Goal: Task Accomplishment & Management: Manage account settings

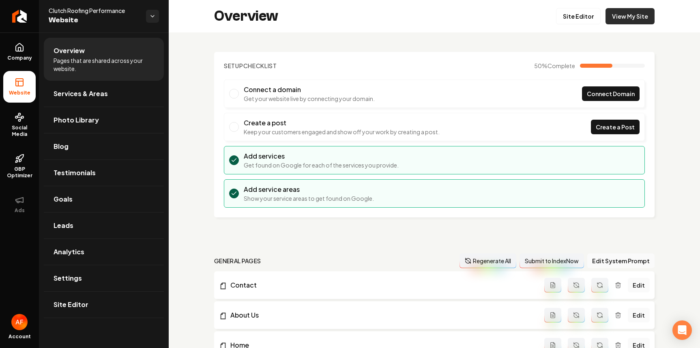
click at [636, 15] on link "View My Site" at bounding box center [630, 16] width 49 height 16
click at [585, 20] on link "Site Editor" at bounding box center [578, 16] width 45 height 16
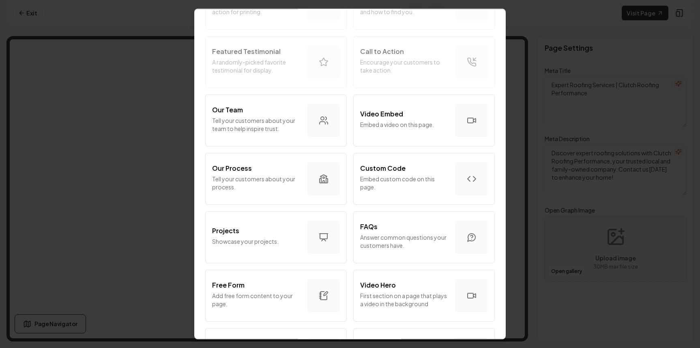
scroll to position [434, 0]
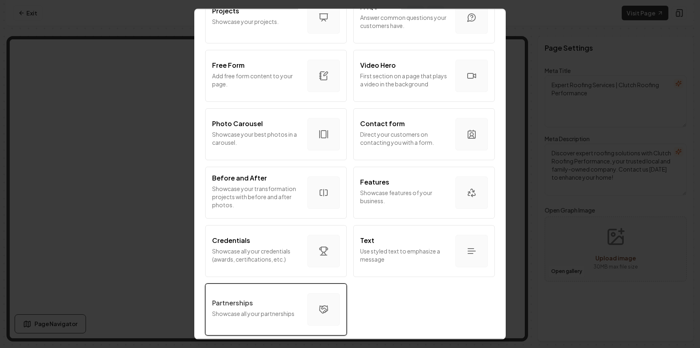
click at [267, 285] on button "Partnerships Showcase all your partnerships" at bounding box center [276, 310] width 142 height 52
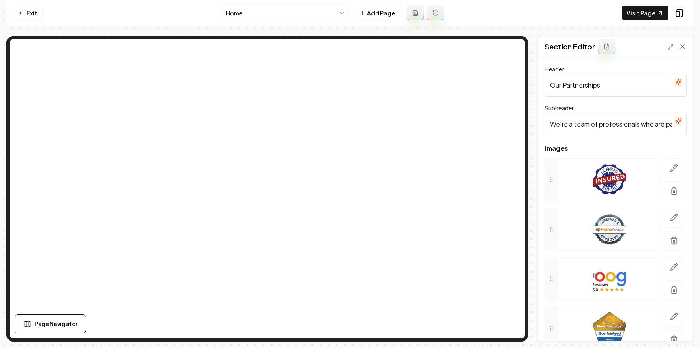
click at [591, 131] on input "We're a team of professionals who are passionate about what we do." at bounding box center [616, 124] width 142 height 23
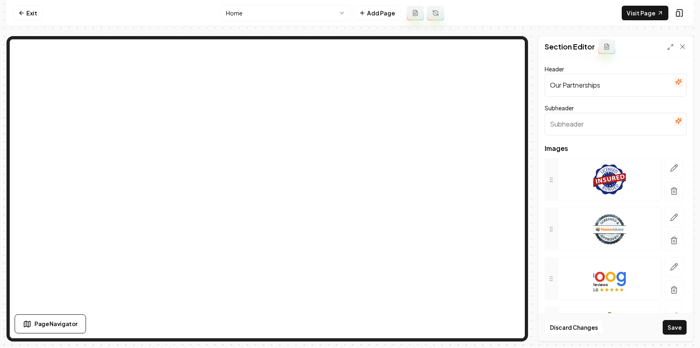
click at [601, 84] on input "Our Partnerships" at bounding box center [616, 85] width 142 height 23
type input "Brands We Trust"
click at [672, 161] on button "button" at bounding box center [674, 168] width 19 height 20
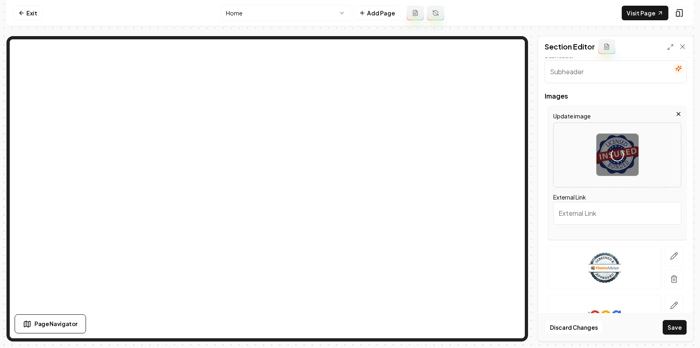
scroll to position [158, 0]
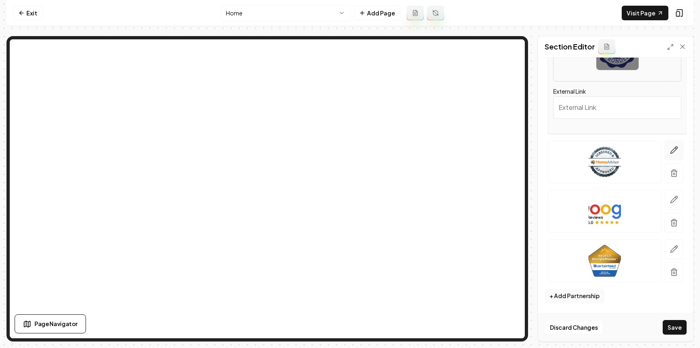
click at [671, 148] on icon "button" at bounding box center [674, 150] width 8 height 8
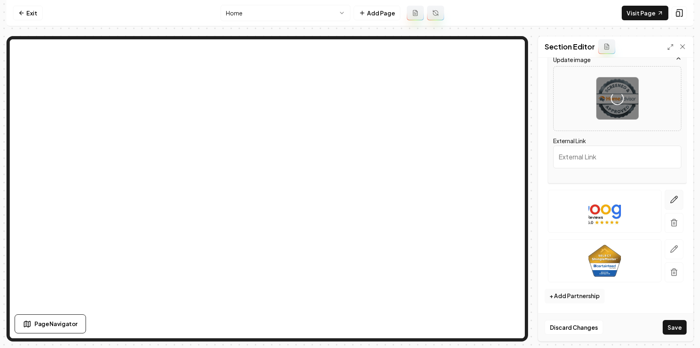
click at [665, 202] on button "button" at bounding box center [674, 200] width 19 height 20
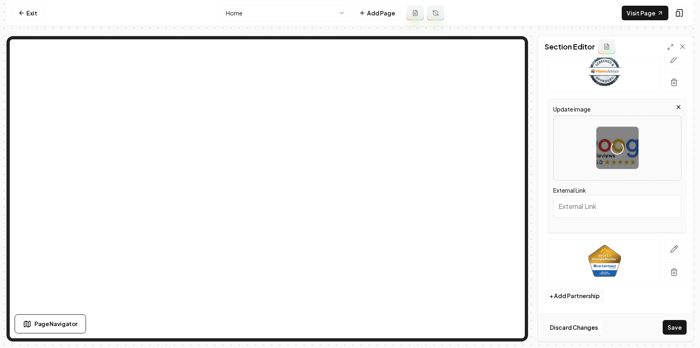
drag, startPoint x: 669, startPoint y: 246, endPoint x: 686, endPoint y: 186, distance: 62.4
click at [670, 245] on icon "button" at bounding box center [674, 249] width 8 height 8
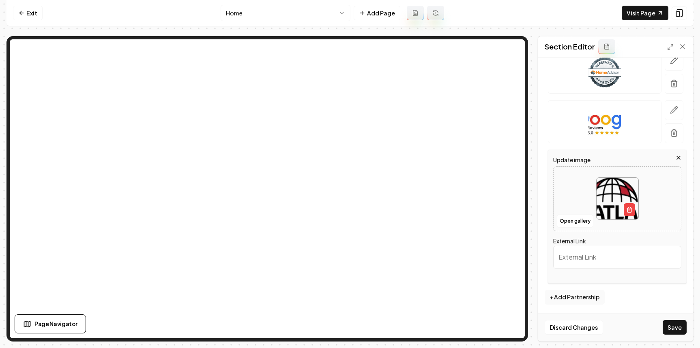
scroll to position [157, 0]
click at [573, 297] on button "+ Add Partnership" at bounding box center [575, 297] width 60 height 15
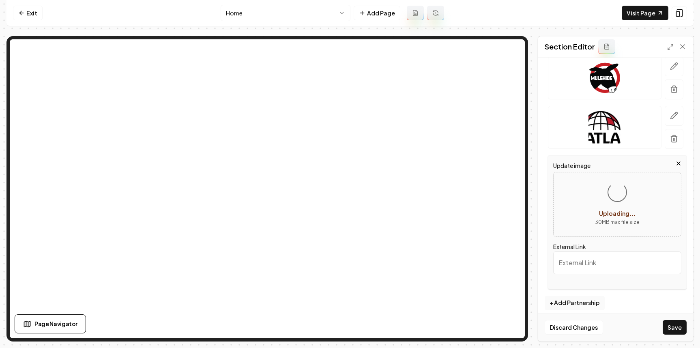
scroll to position [208, 0]
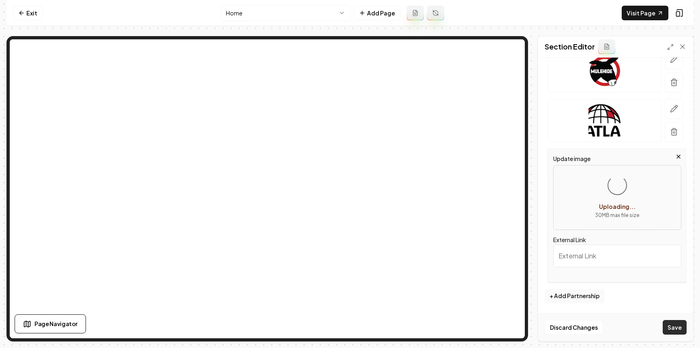
click at [674, 326] on button "Save" at bounding box center [675, 327] width 24 height 15
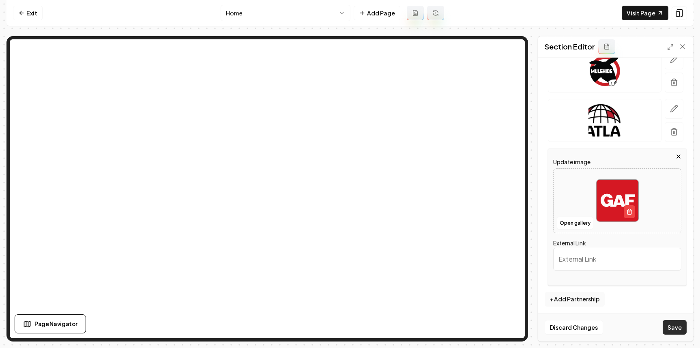
click at [672, 322] on button "Save" at bounding box center [675, 327] width 24 height 15
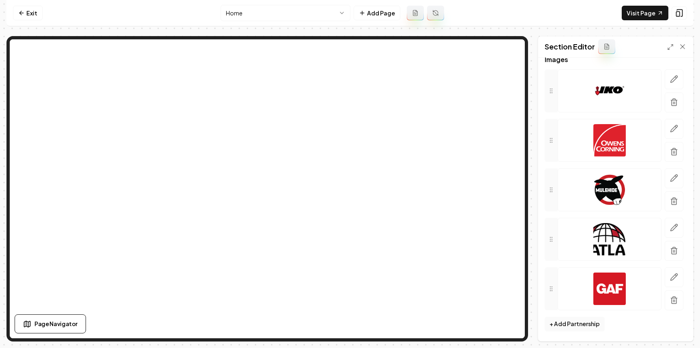
scroll to position [0, 0]
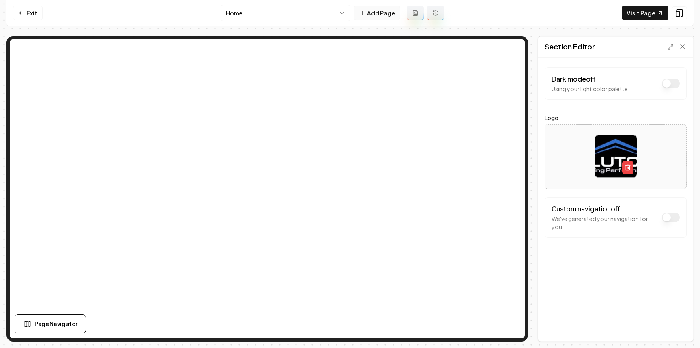
click at [371, 17] on button "Add Page" at bounding box center [377, 13] width 47 height 15
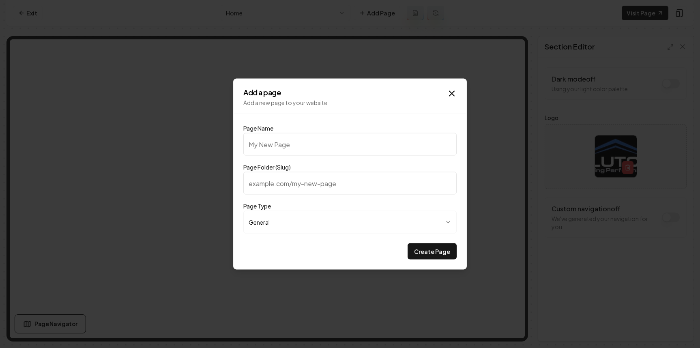
type input "P"
type input "p"
type input "Pr"
type input "pr"
type input "Pri"
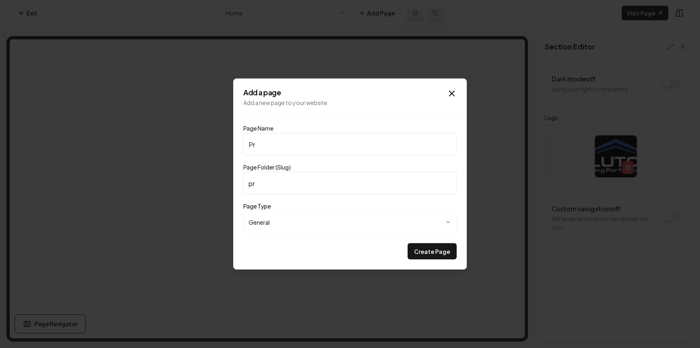
type input "pri"
type input "Pric"
type input "pric"
type input "Prici"
type input "prici"
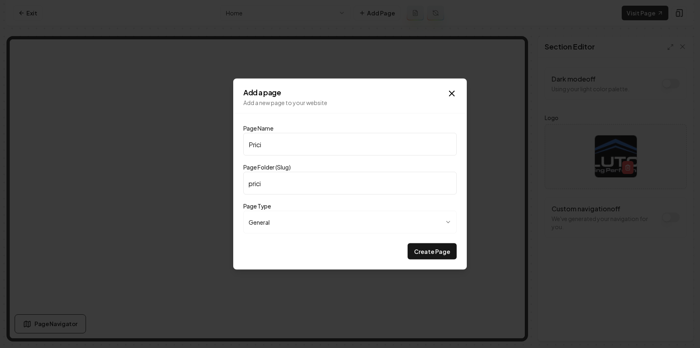
type input "Pricin"
type input "pricin"
type input "Pricing"
type input "pricing"
type input "Pricing"
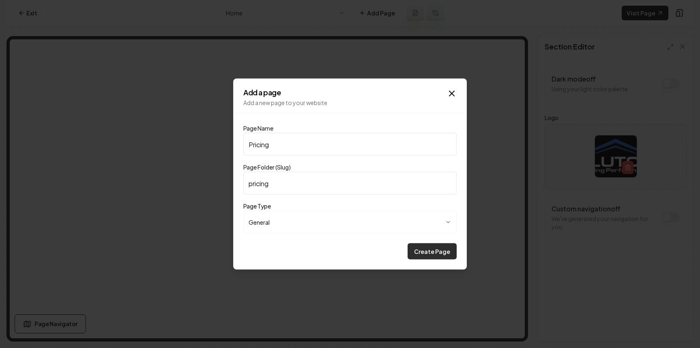
click at [422, 249] on button "Create Page" at bounding box center [432, 251] width 49 height 16
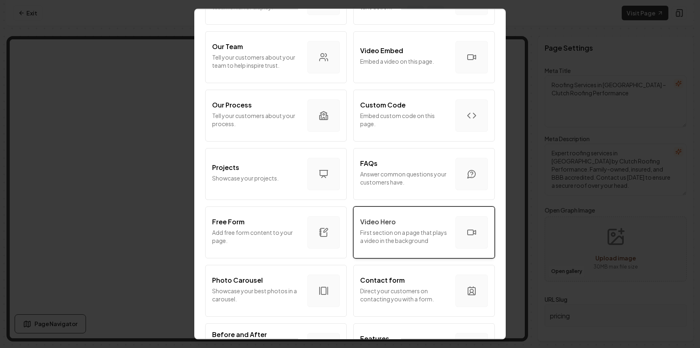
scroll to position [99, 0]
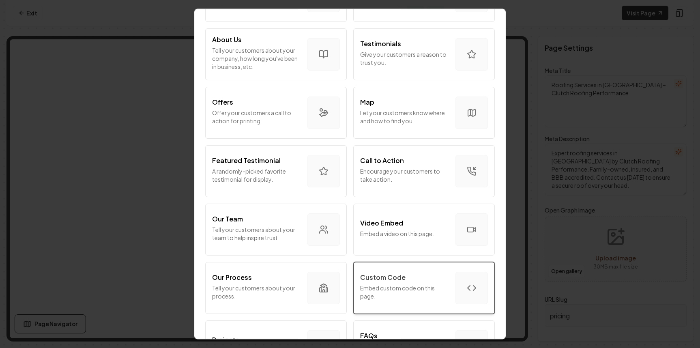
click at [417, 273] on div "Custom Code" at bounding box center [404, 278] width 89 height 10
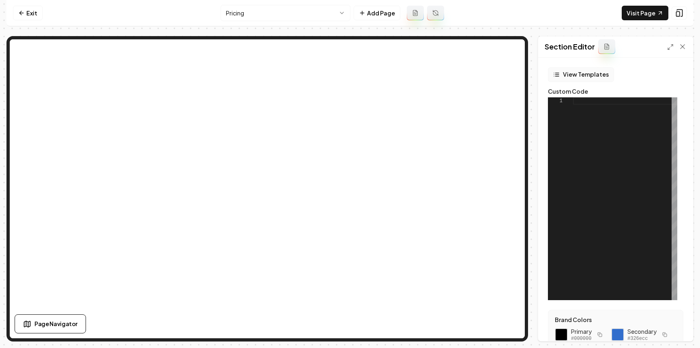
click at [584, 74] on button "View Templates" at bounding box center [581, 74] width 66 height 15
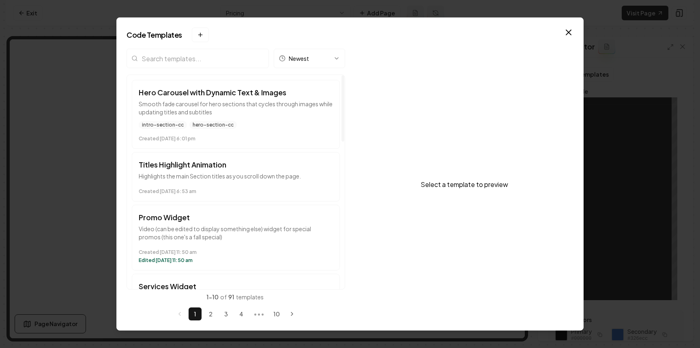
click at [208, 61] on input "search" at bounding box center [198, 58] width 142 height 19
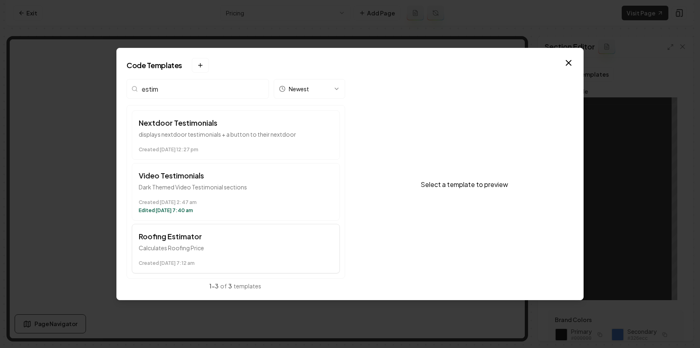
type input "estim"
click at [211, 264] on time "Created [DATE] 7:12 am" at bounding box center [236, 263] width 194 height 6
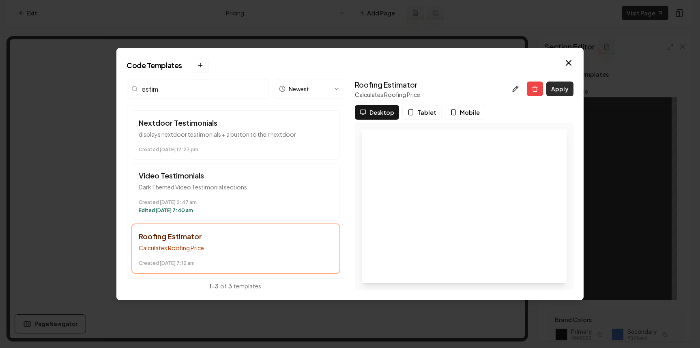
click at [567, 87] on button "Apply" at bounding box center [559, 89] width 27 height 15
type textarea "*********"
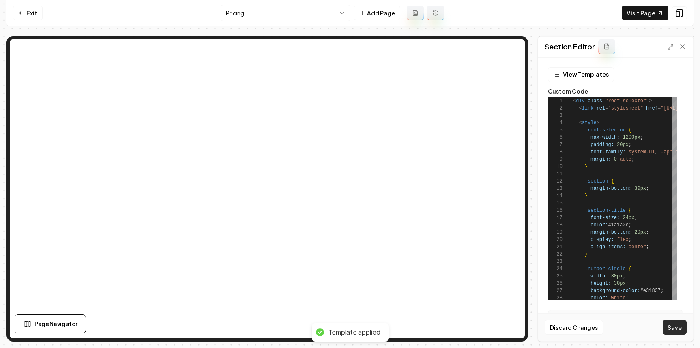
click at [673, 326] on button "Save" at bounding box center [675, 327] width 24 height 15
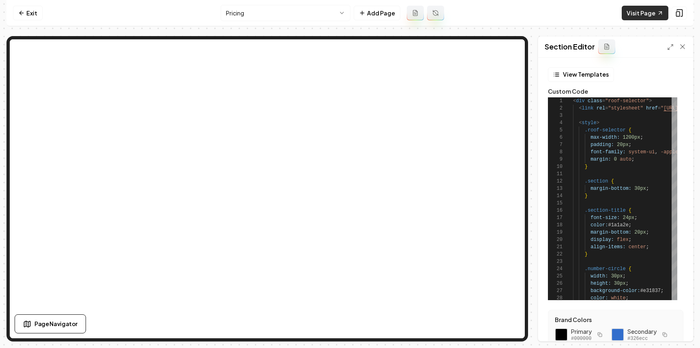
click at [635, 12] on link "Visit Page" at bounding box center [645, 13] width 47 height 15
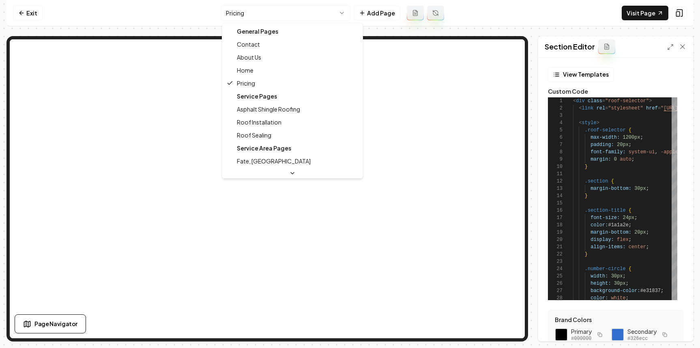
click at [260, 9] on html "Computer Required This feature is only available on a computer. Please switch t…" at bounding box center [350, 174] width 700 height 348
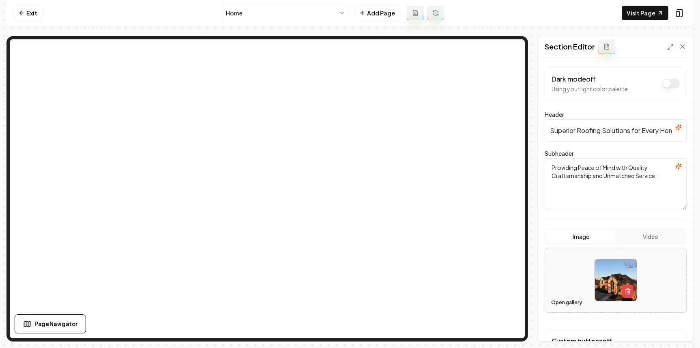
click at [561, 301] on button "Open gallery" at bounding box center [566, 302] width 37 height 13
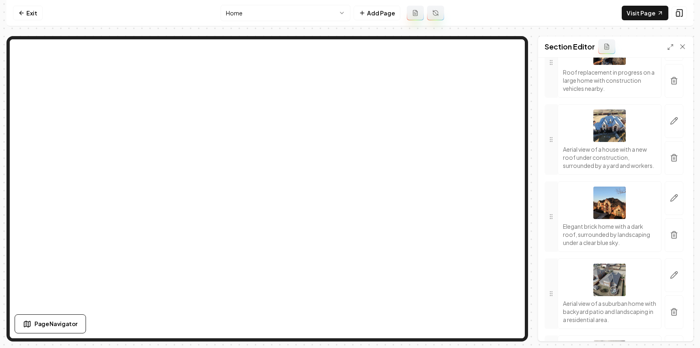
scroll to position [565, 0]
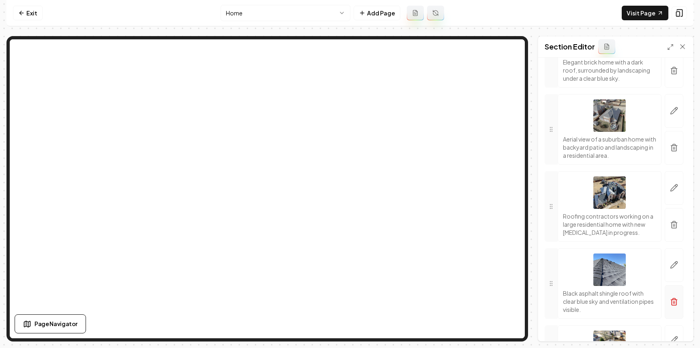
click at [673, 300] on icon "button" at bounding box center [674, 299] width 3 height 1
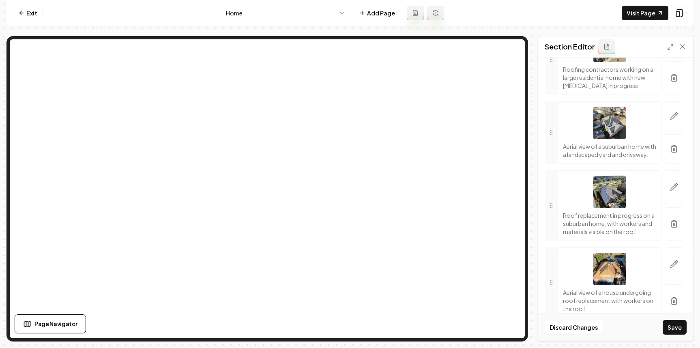
scroll to position [886, 0]
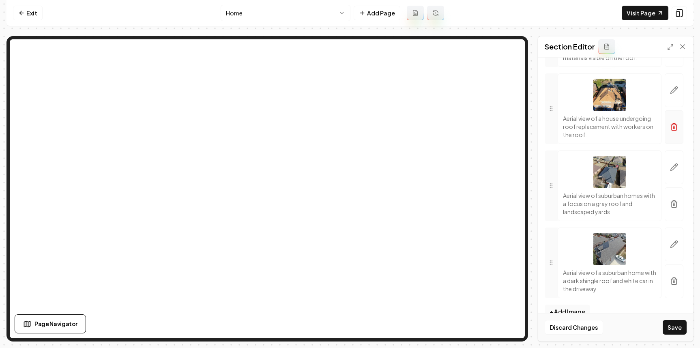
click at [670, 131] on icon "button" at bounding box center [674, 127] width 8 height 8
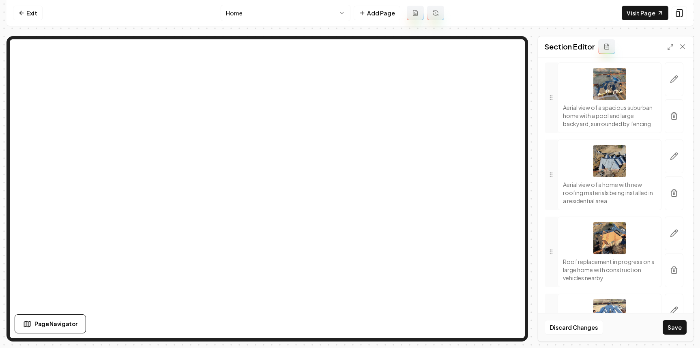
scroll to position [285, 0]
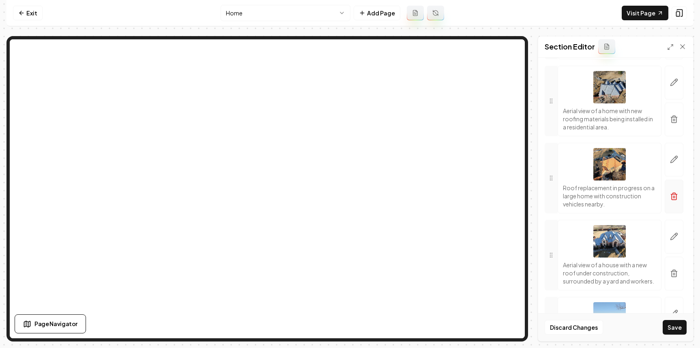
click at [673, 194] on icon "button" at bounding box center [674, 193] width 3 height 1
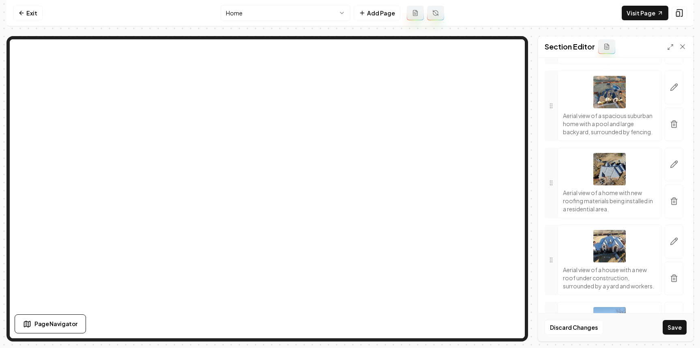
scroll to position [13, 0]
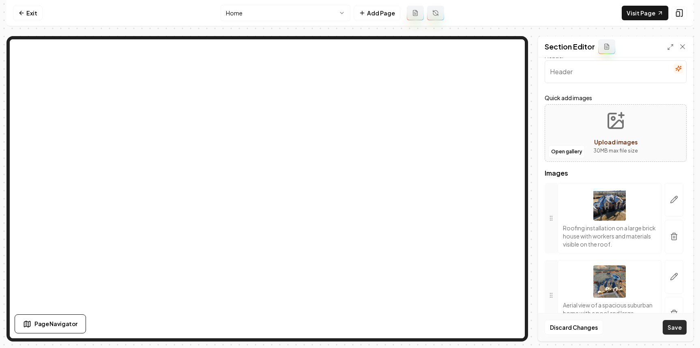
click at [674, 329] on button "Save" at bounding box center [675, 327] width 24 height 15
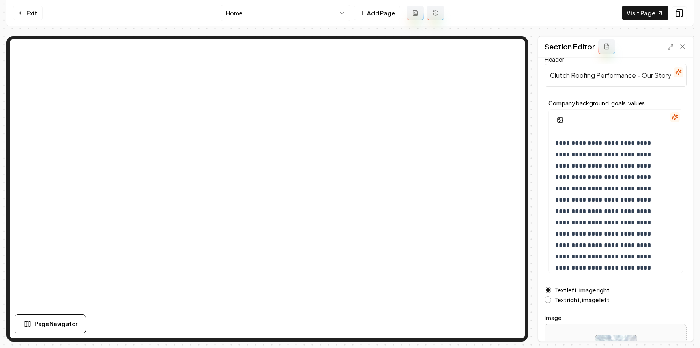
scroll to position [90, 0]
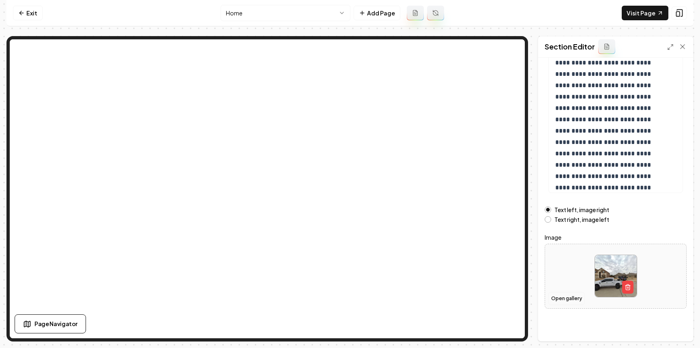
click at [577, 300] on button "Open gallery" at bounding box center [566, 298] width 37 height 13
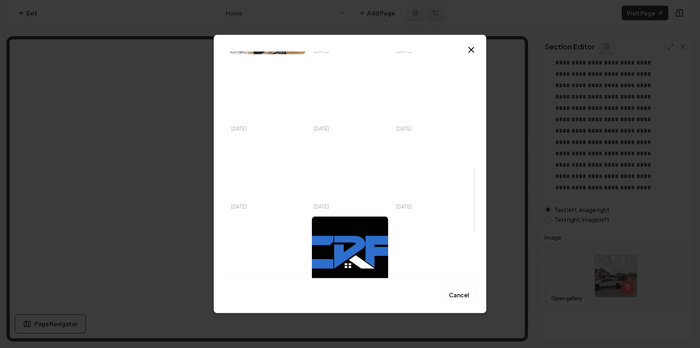
scroll to position [575, 0]
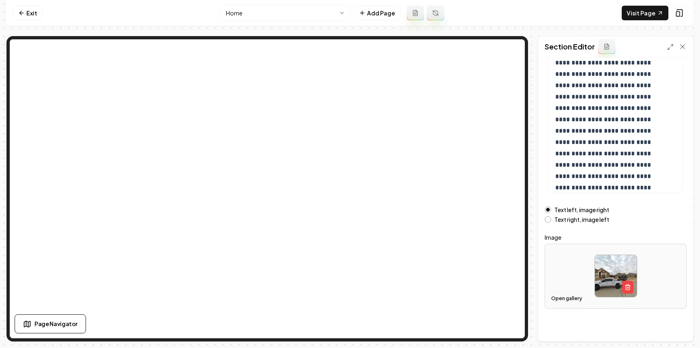
click at [572, 295] on button "Open gallery" at bounding box center [566, 298] width 37 height 13
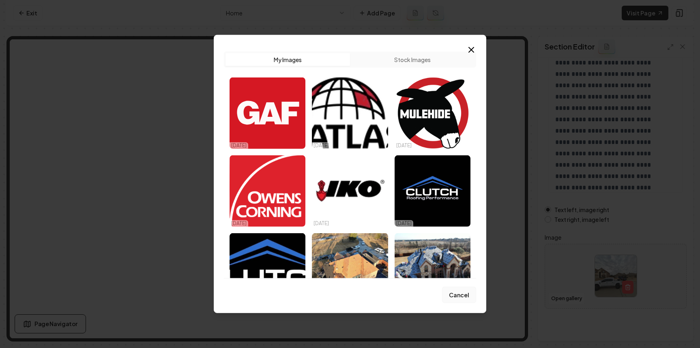
click at [466, 294] on button "Cancel" at bounding box center [459, 295] width 34 height 16
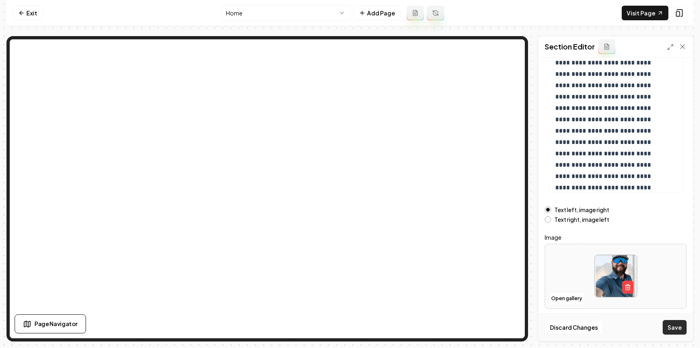
click at [676, 330] on button "Save" at bounding box center [675, 327] width 24 height 15
click at [637, 13] on link "Visit Page" at bounding box center [645, 13] width 47 height 15
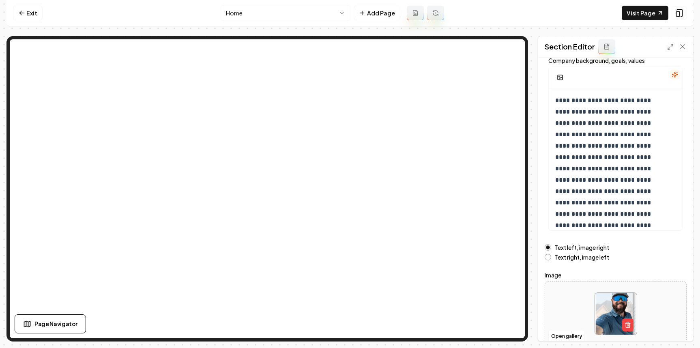
scroll to position [7, 0]
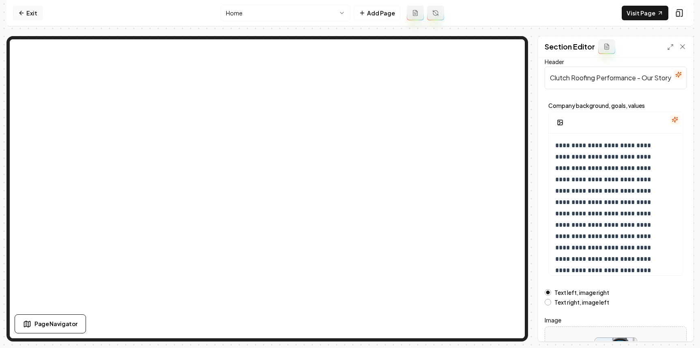
click at [23, 15] on icon at bounding box center [21, 13] width 6 height 6
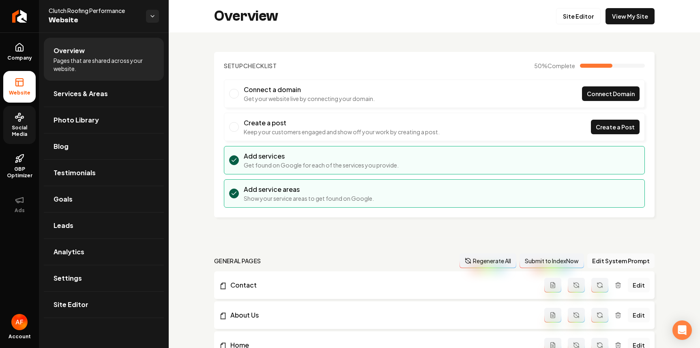
click at [24, 136] on span "Social Media" at bounding box center [19, 131] width 32 height 13
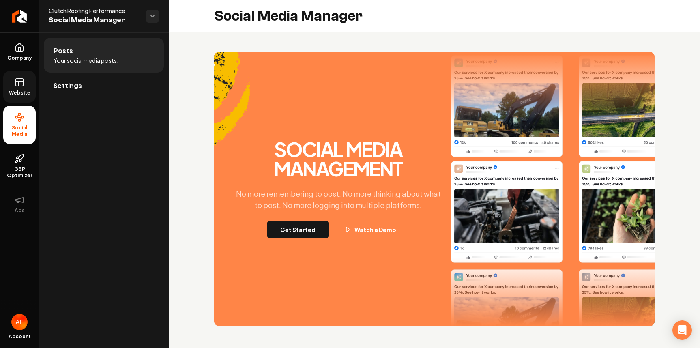
click at [30, 93] on span "Website" at bounding box center [20, 93] width 28 height 6
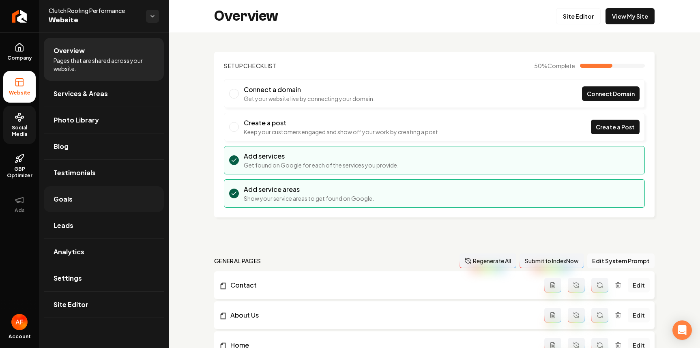
click at [84, 212] on link "Goals" at bounding box center [104, 199] width 120 height 26
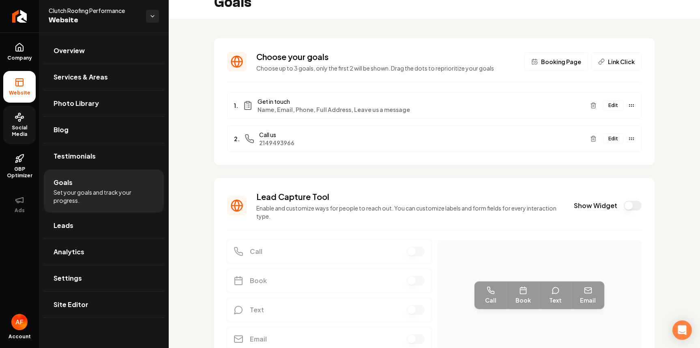
scroll to position [14, 0]
click at [615, 204] on div "Show Widget" at bounding box center [608, 205] width 68 height 10
click at [624, 205] on button "Show Widget" at bounding box center [633, 205] width 18 height 10
click at [14, 53] on link "Company" at bounding box center [19, 52] width 32 height 32
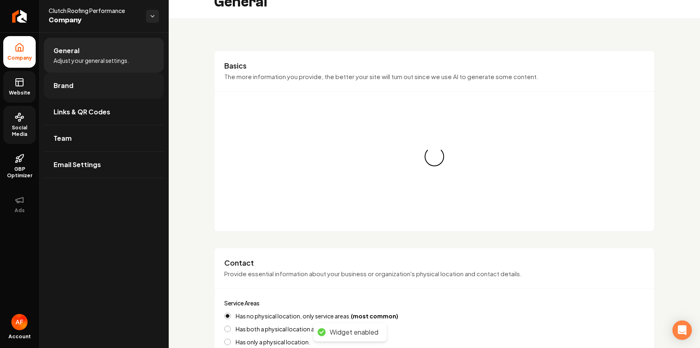
click at [67, 84] on span "Brand" at bounding box center [64, 86] width 20 height 10
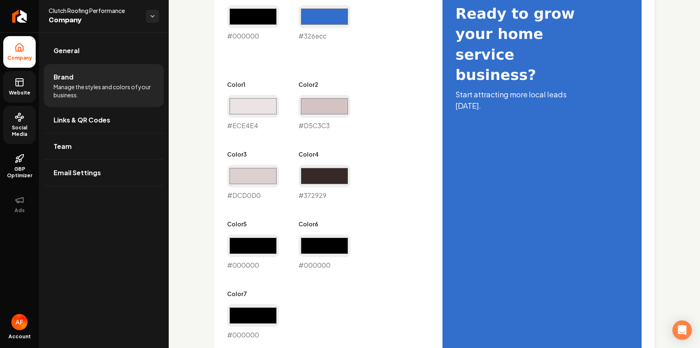
scroll to position [509, 0]
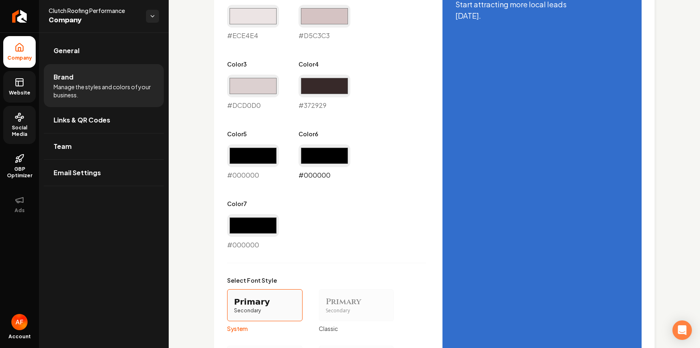
click at [318, 155] on input "#000000" at bounding box center [325, 155] width 52 height 23
type input "#326ecc"
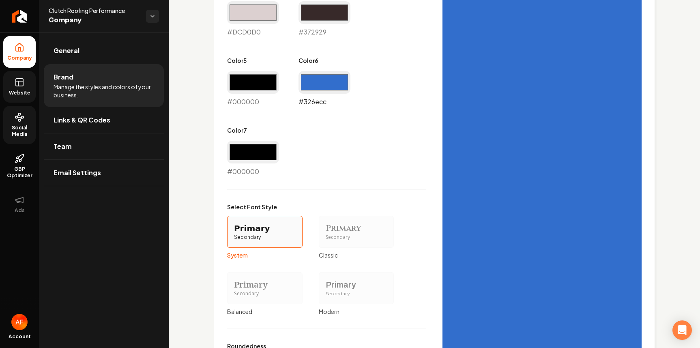
scroll to position [691, 0]
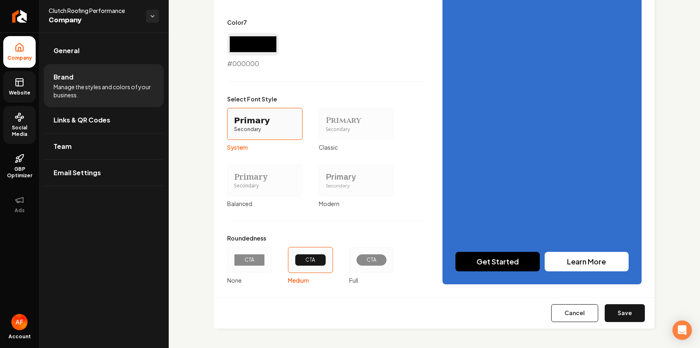
click at [370, 261] on div "CTA" at bounding box center [371, 260] width 17 height 6
click at [355, 261] on button "CTA Full" at bounding box center [352, 260] width 6 height 6
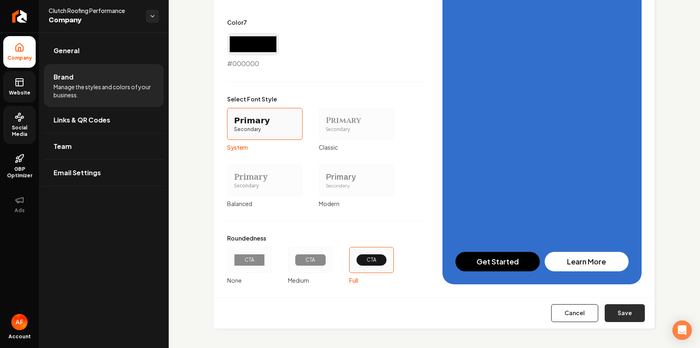
click at [625, 311] on button "Save" at bounding box center [625, 313] width 40 height 18
type input "#ece4e4"
type input "#d5c3c3"
type input "#dcd0d0"
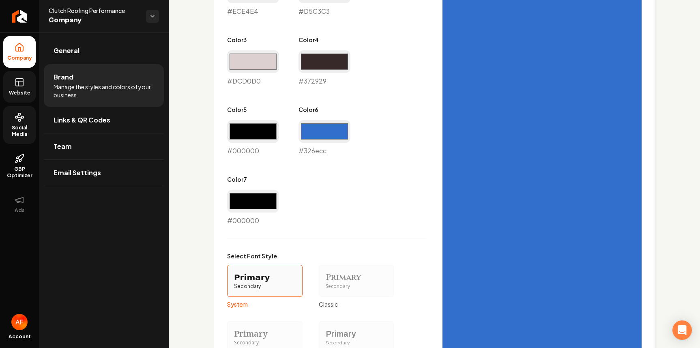
scroll to position [390, 0]
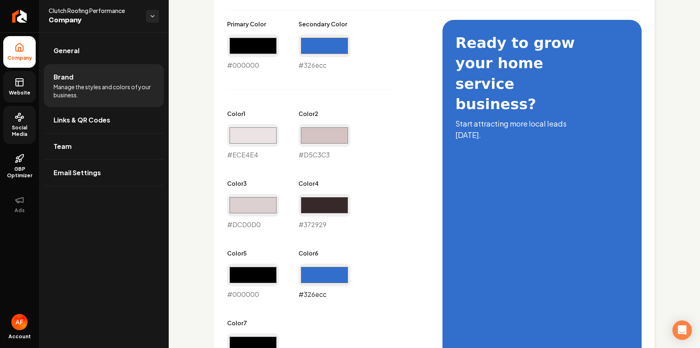
click at [323, 273] on input "#326ecc" at bounding box center [325, 275] width 52 height 23
drag, startPoint x: 373, startPoint y: 100, endPoint x: 383, endPoint y: 112, distance: 15.3
click at [373, 100] on div "Primary Color #000000 #000000 Secondary Color #326ecc #326ecc Color 1 #ece4e4 #…" at bounding box center [326, 194] width 199 height 349
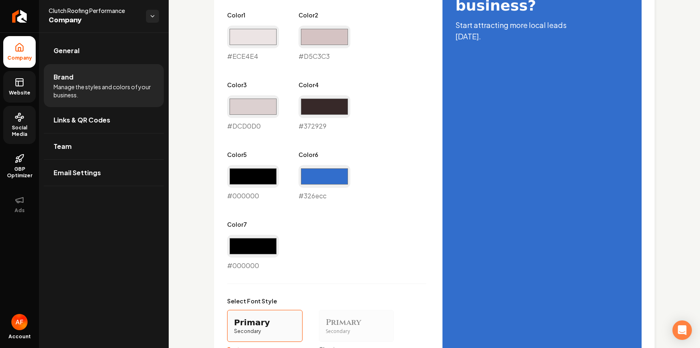
scroll to position [660, 0]
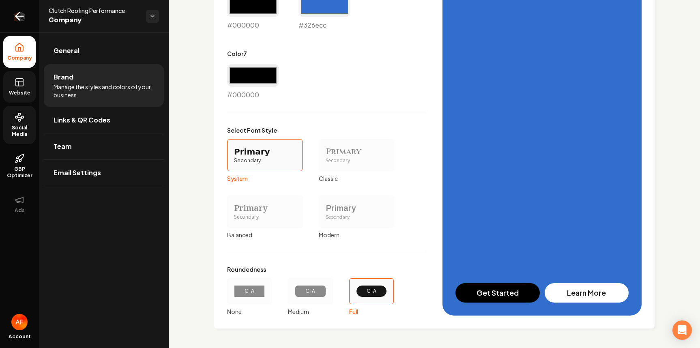
click at [23, 11] on icon "Return to dashboard" at bounding box center [19, 16] width 13 height 13
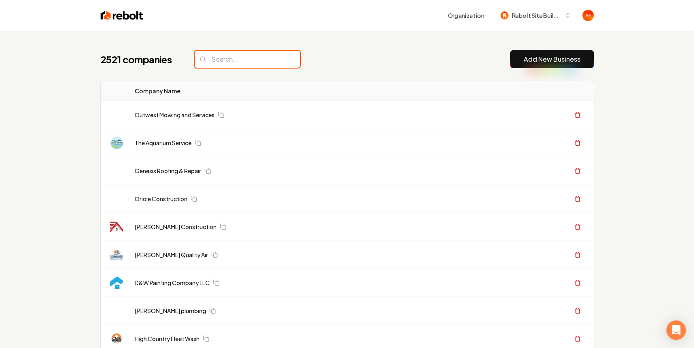
click at [229, 65] on input "search" at bounding box center [247, 59] width 105 height 17
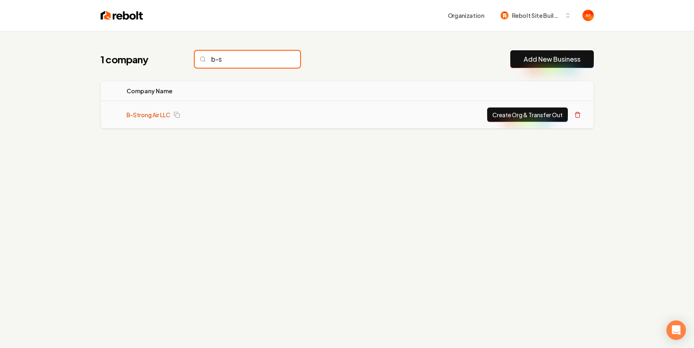
type input "b-s"
click at [143, 113] on link "B-Strong Air LLC" at bounding box center [149, 115] width 44 height 8
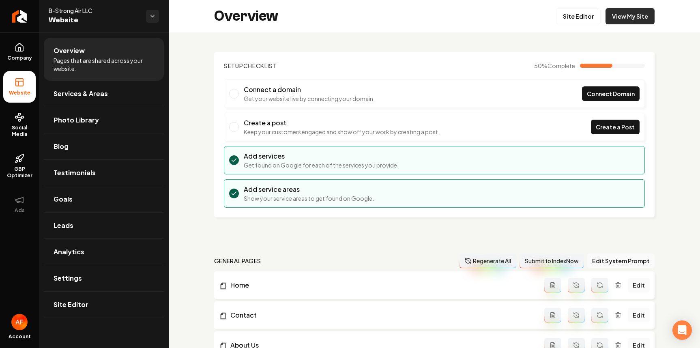
click at [620, 21] on link "View My Site" at bounding box center [630, 16] width 49 height 16
click at [573, 22] on link "Site Editor" at bounding box center [578, 16] width 45 height 16
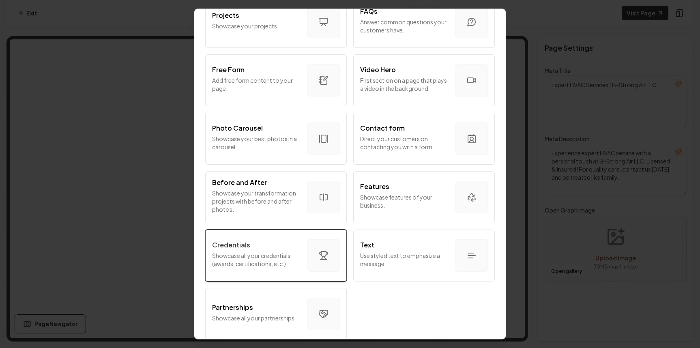
scroll to position [434, 0]
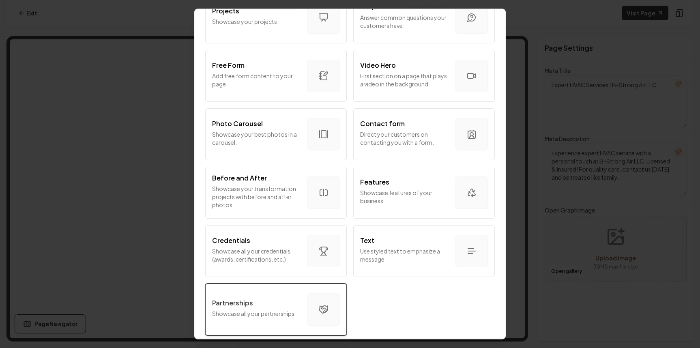
click at [282, 291] on button "Partnerships Showcase all your partnerships" at bounding box center [276, 310] width 142 height 52
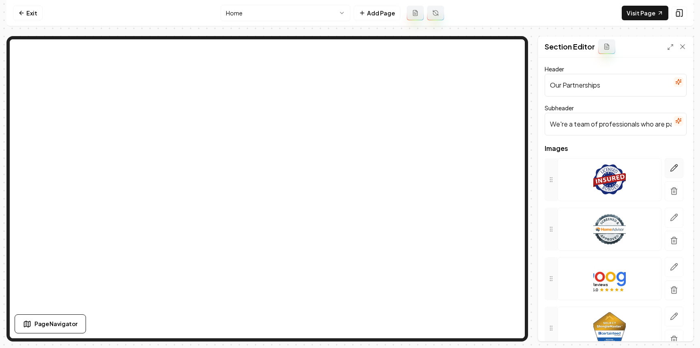
click at [666, 161] on button "button" at bounding box center [674, 168] width 19 height 20
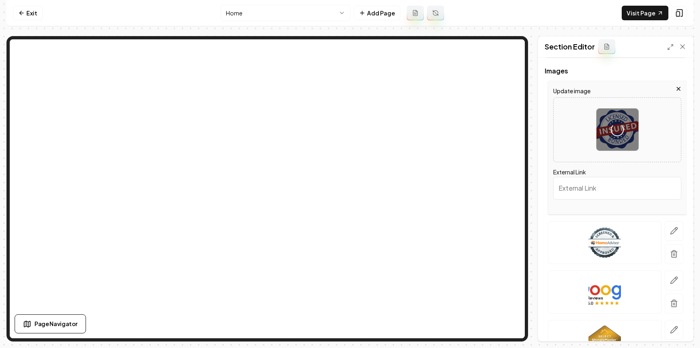
scroll to position [78, 0]
click at [670, 230] on icon "button" at bounding box center [674, 230] width 8 height 8
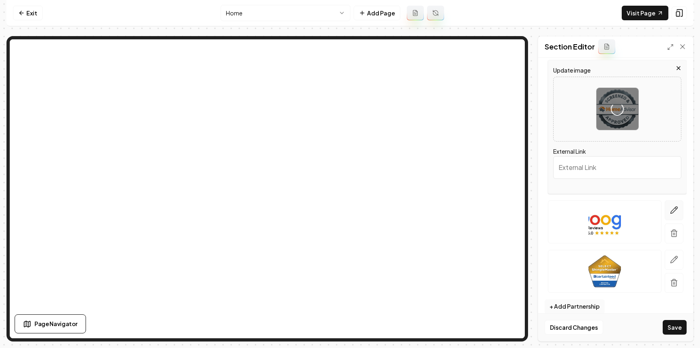
scroll to position [158, 0]
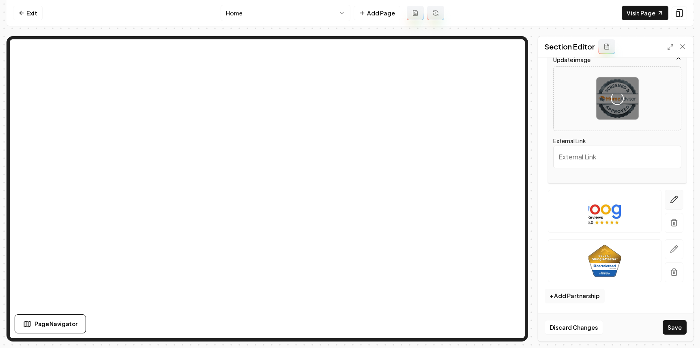
click at [665, 193] on button "button" at bounding box center [674, 200] width 19 height 20
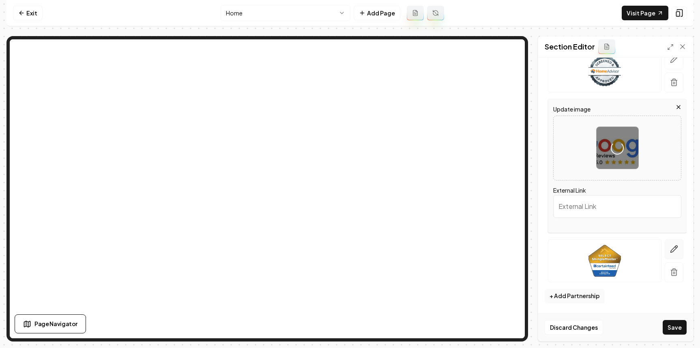
click at [671, 246] on icon "button" at bounding box center [674, 249] width 7 height 7
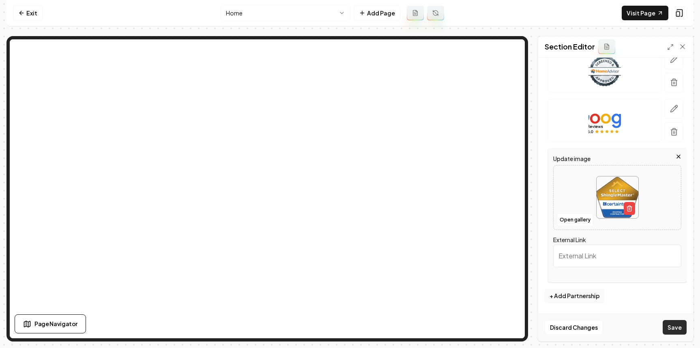
click at [673, 325] on button "Save" at bounding box center [675, 327] width 24 height 15
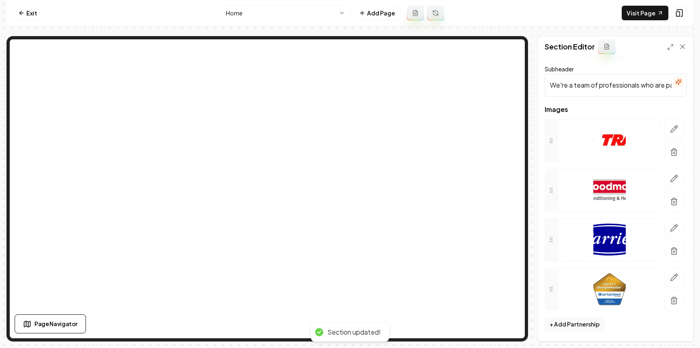
scroll to position [39, 0]
click at [670, 277] on icon "button" at bounding box center [674, 277] width 8 height 8
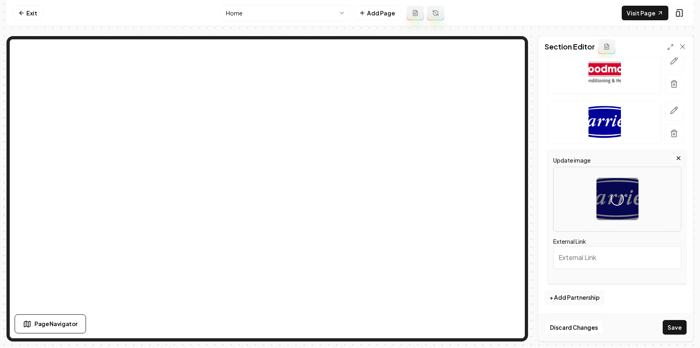
scroll to position [158, 0]
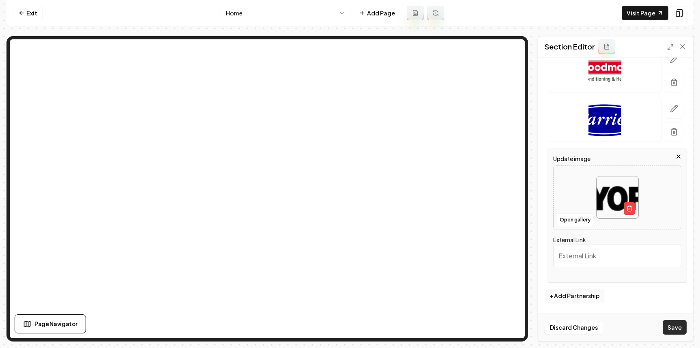
click at [676, 327] on button "Save" at bounding box center [675, 327] width 24 height 15
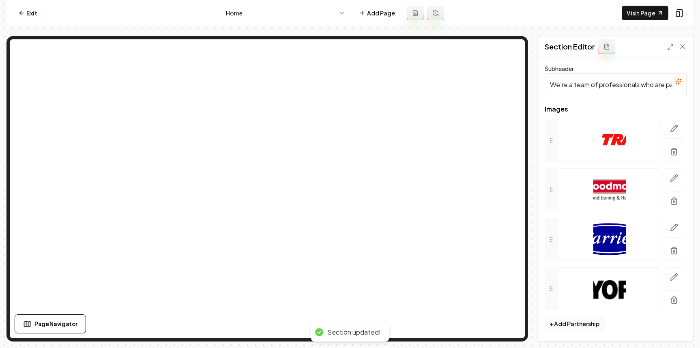
scroll to position [39, 0]
click at [619, 84] on input "We're a team of professionals who are passionate about what we do." at bounding box center [616, 84] width 142 height 23
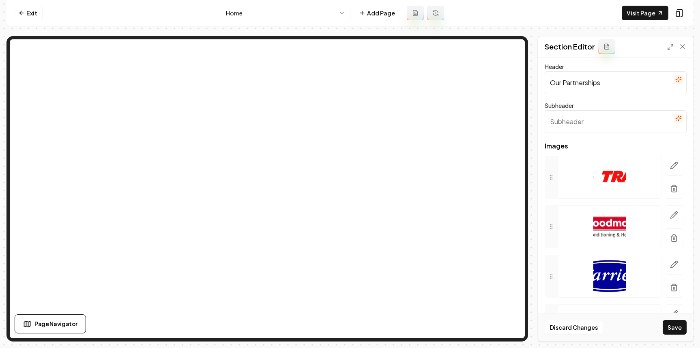
scroll to position [0, 0]
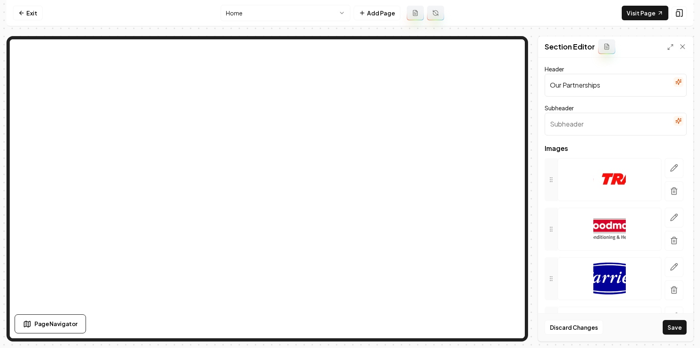
click at [589, 90] on input "Our Partnerships" at bounding box center [616, 85] width 142 height 23
drag, startPoint x: 586, startPoint y: 86, endPoint x: 628, endPoint y: 41, distance: 61.4
click at [586, 86] on input "Brands We trust" at bounding box center [616, 85] width 142 height 23
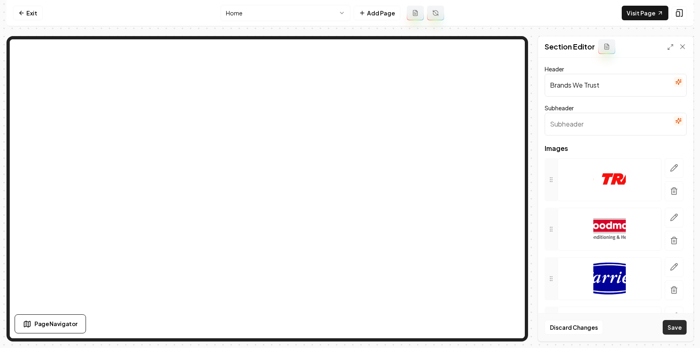
type input "Brands We Trust"
click at [674, 322] on button "Save" at bounding box center [675, 327] width 24 height 15
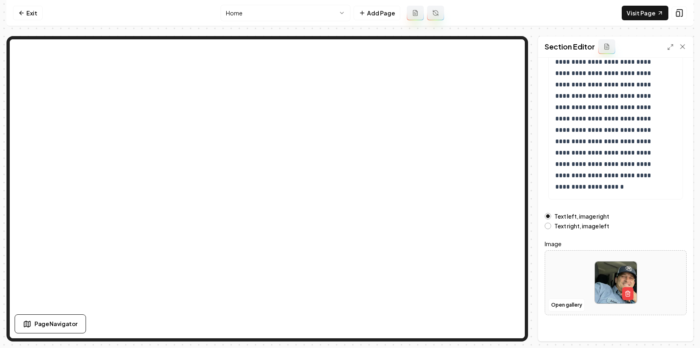
scroll to position [90, 0]
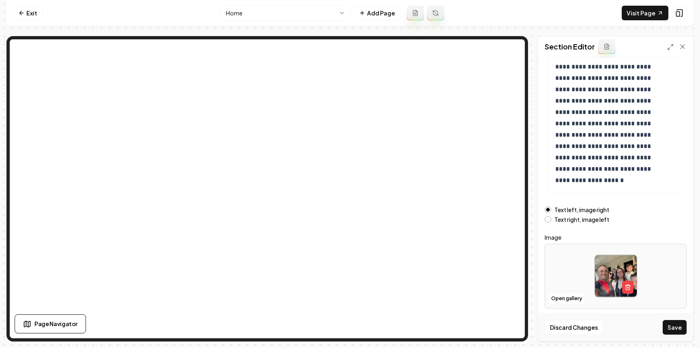
click at [674, 320] on button "Save" at bounding box center [675, 327] width 24 height 15
click at [564, 297] on button "Open gallery" at bounding box center [566, 298] width 37 height 13
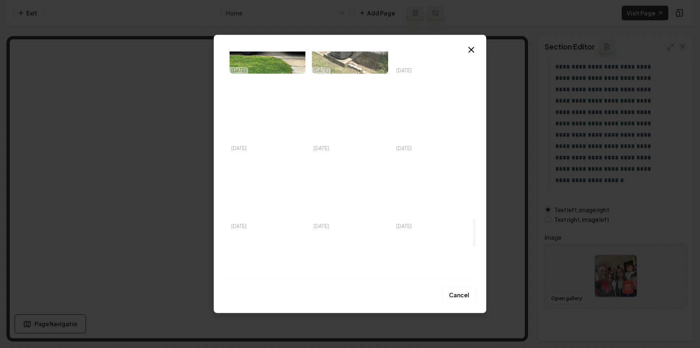
scroll to position [1665, 0]
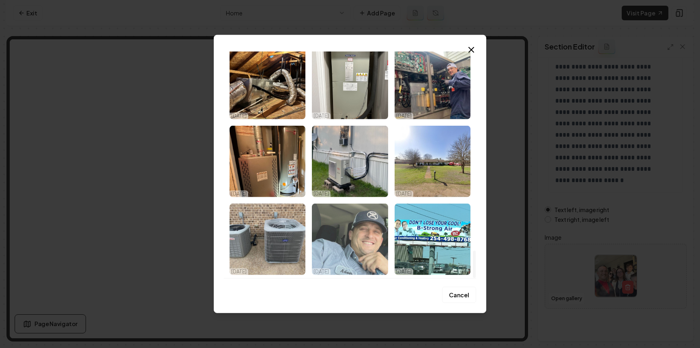
click at [364, 223] on img "Select image image_682cb93d432c47641620fbc9.jpeg" at bounding box center [350, 239] width 76 height 71
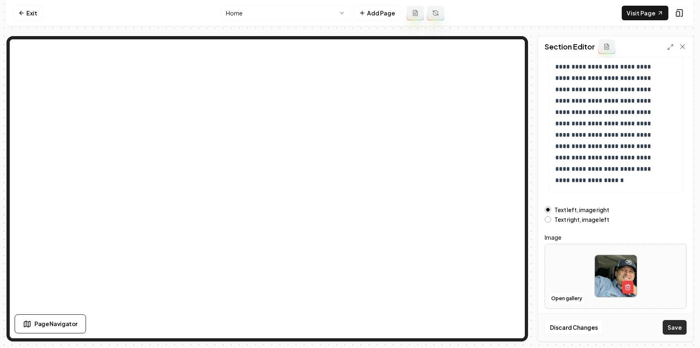
click at [676, 322] on button "Save" at bounding box center [675, 327] width 24 height 15
click at [571, 298] on button "Open gallery" at bounding box center [566, 298] width 37 height 13
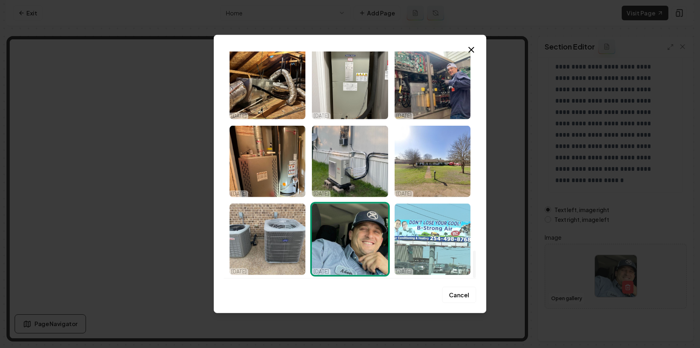
click at [458, 243] on img "Select image image_682cb93d432c47641620fb47.jpeg" at bounding box center [433, 239] width 76 height 71
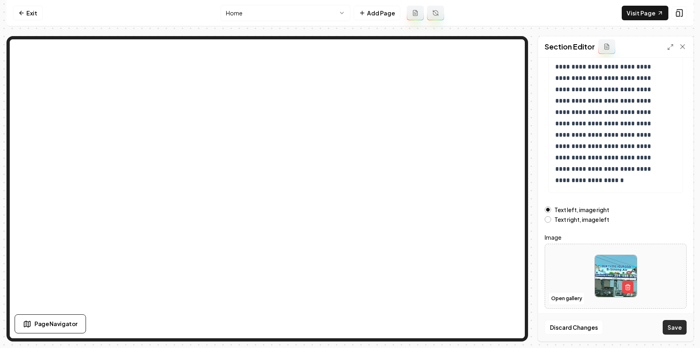
click at [676, 329] on button "Save" at bounding box center [675, 327] width 24 height 15
click at [25, 3] on nav "Exit Home Add Page Visit Page" at bounding box center [349, 13] width 687 height 26
click at [24, 7] on link "Exit" at bounding box center [28, 13] width 30 height 15
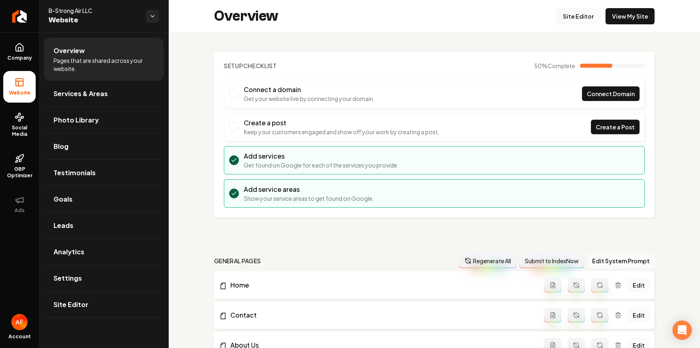
click at [570, 21] on link "Site Editor" at bounding box center [578, 16] width 45 height 16
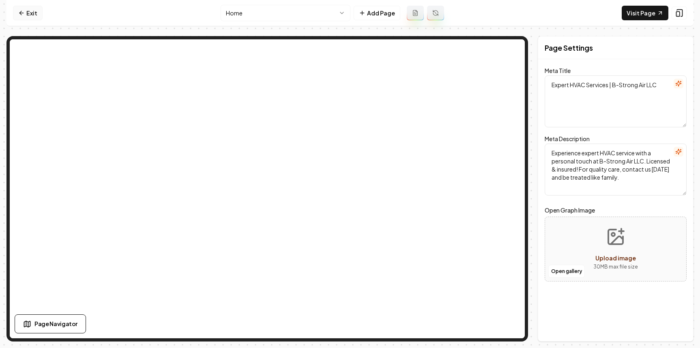
click at [15, 13] on link "Exit" at bounding box center [28, 13] width 30 height 15
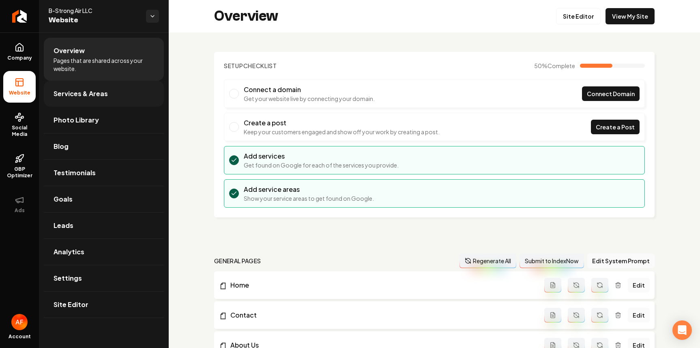
click at [99, 99] on link "Services & Areas" at bounding box center [104, 94] width 120 height 26
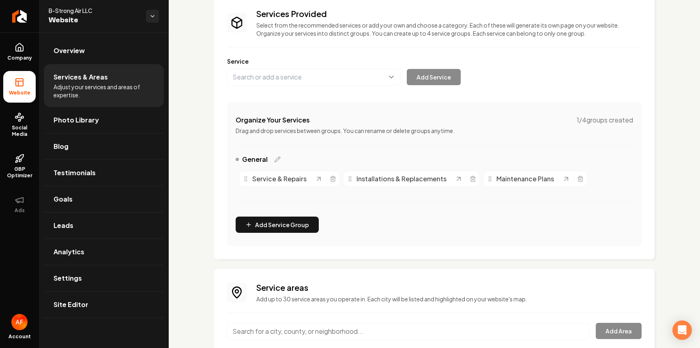
scroll to position [119, 0]
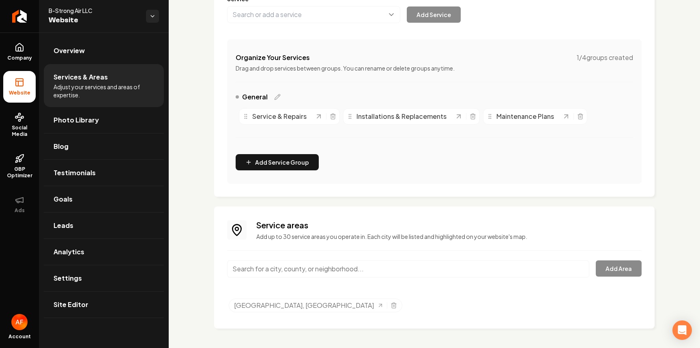
click at [446, 278] on div "Main content area" at bounding box center [408, 273] width 362 height 27
click at [447, 275] on input "Main content area" at bounding box center [408, 268] width 362 height 17
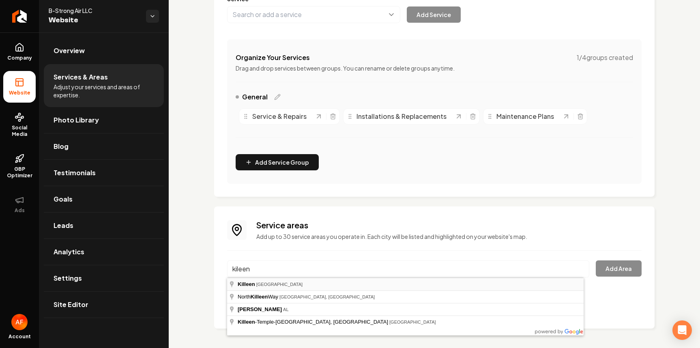
type input "Killeen, TX"
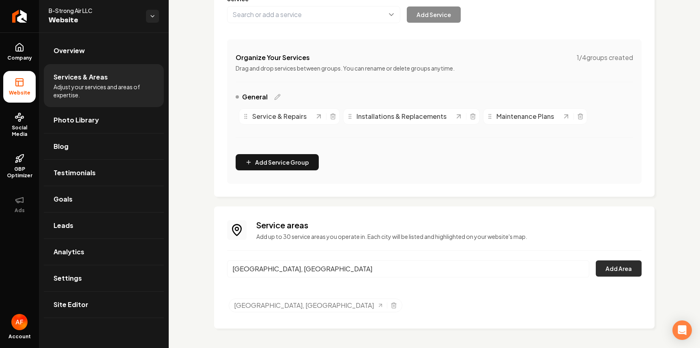
click at [627, 267] on button "Add Area" at bounding box center [619, 268] width 46 height 16
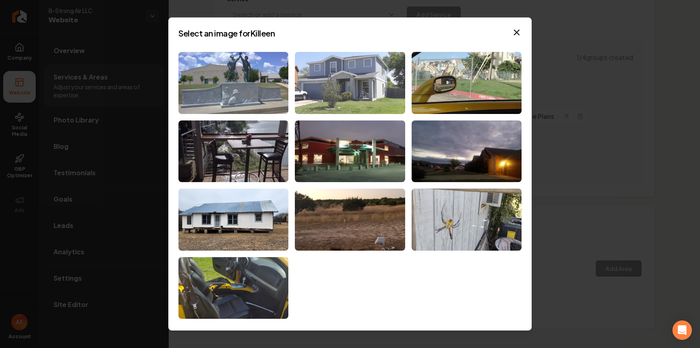
click at [318, 65] on img at bounding box center [350, 83] width 110 height 62
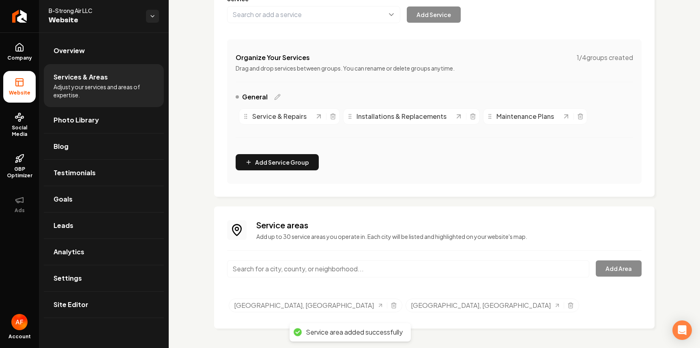
click at [279, 266] on input "Main content area" at bounding box center [408, 268] width 362 height 17
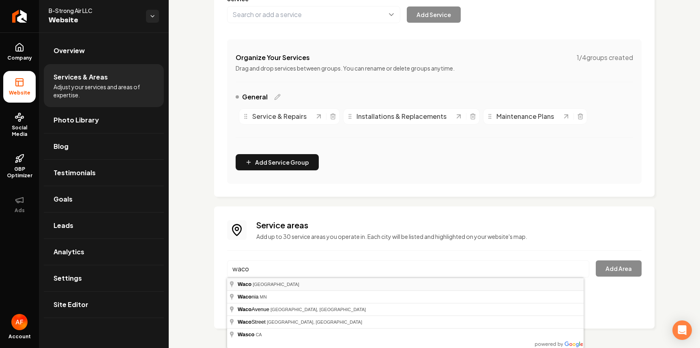
type input "Waco, TX"
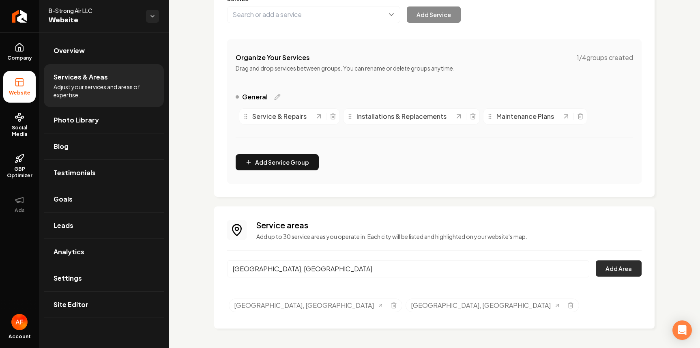
click at [630, 271] on button "Add Area" at bounding box center [619, 268] width 46 height 16
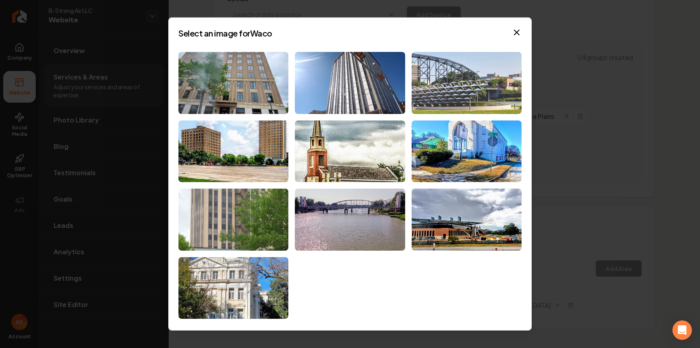
click at [511, 90] on img at bounding box center [467, 83] width 110 height 62
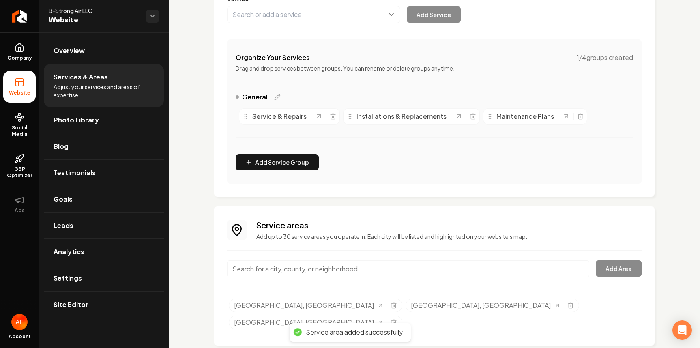
click at [364, 269] on input "Main content area" at bounding box center [408, 268] width 362 height 17
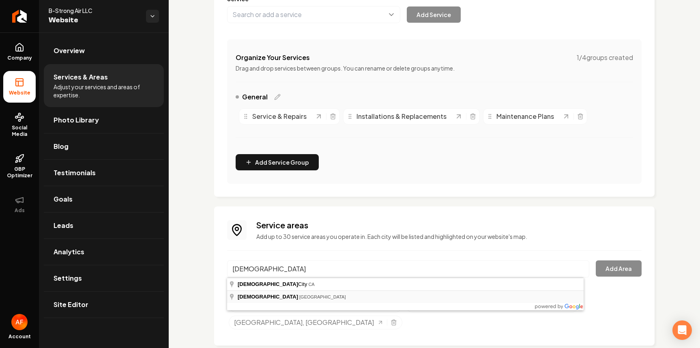
type input "Temple, TX"
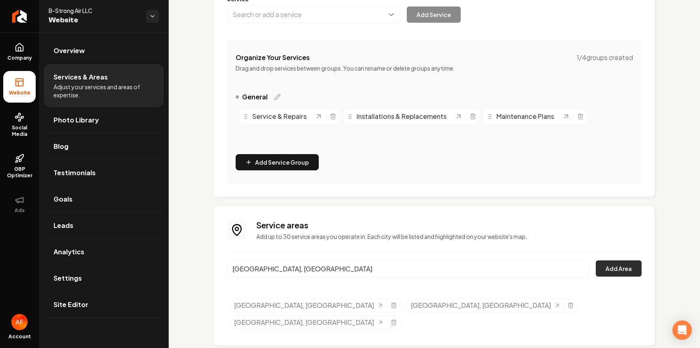
click at [628, 269] on button "Add Area" at bounding box center [619, 268] width 46 height 16
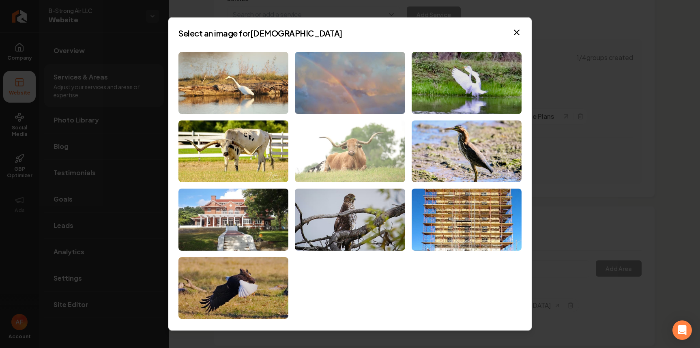
click at [351, 144] on img at bounding box center [350, 151] width 110 height 62
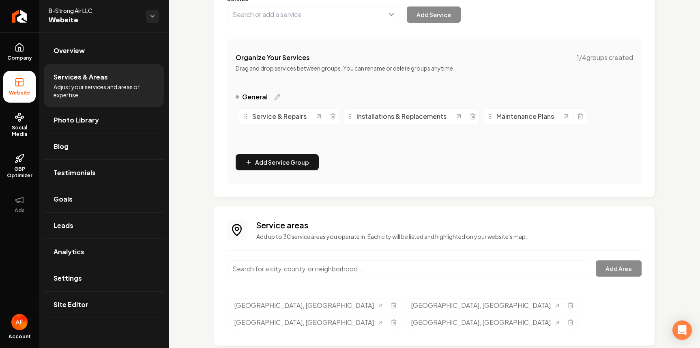
scroll to position [0, 0]
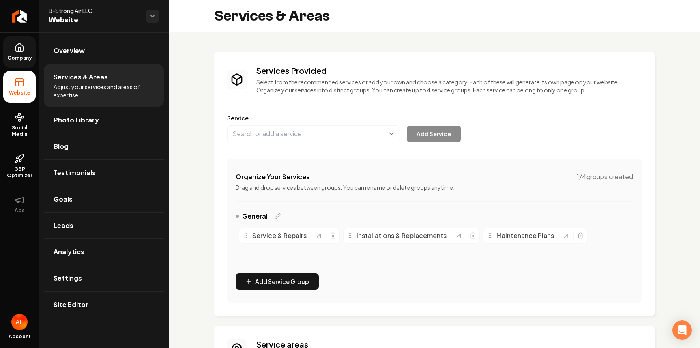
click at [5, 57] on span "Company" at bounding box center [19, 58] width 31 height 6
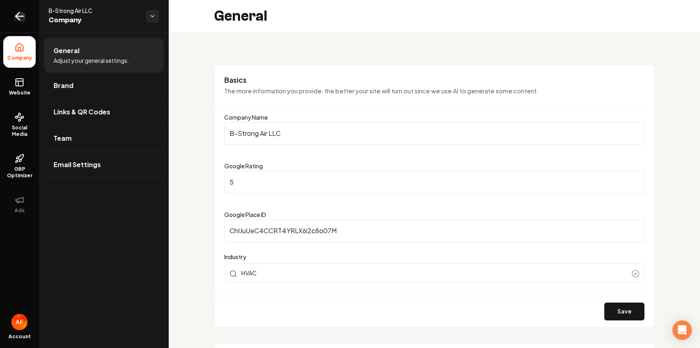
click at [21, 7] on link "Return to dashboard" at bounding box center [19, 16] width 39 height 32
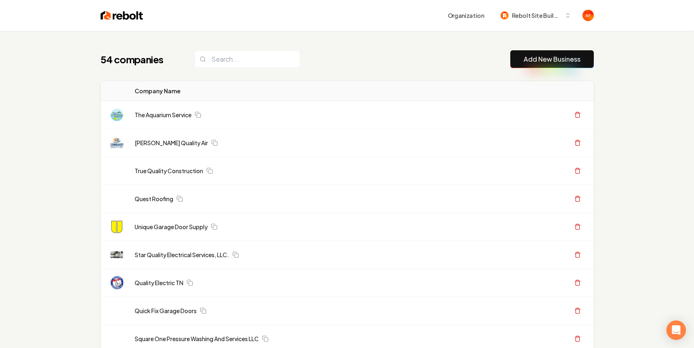
type input "W"
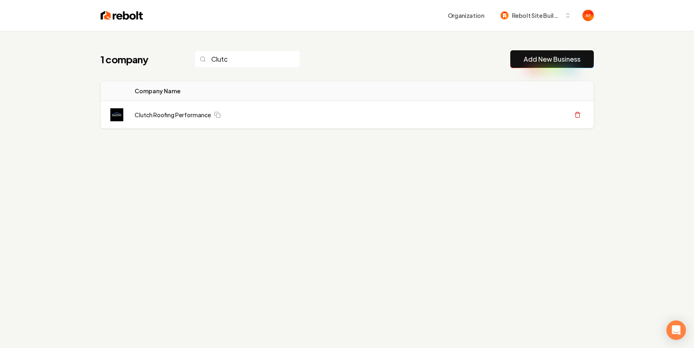
type input "Clutch"
click at [172, 116] on link "Clutch Roofing Performance" at bounding box center [173, 115] width 76 height 8
click at [176, 114] on link "Clutch Roofing Performance" at bounding box center [173, 115] width 76 height 8
click at [157, 104] on td "Clutch Roofing Performance" at bounding box center [236, 115] width 217 height 28
click at [153, 114] on link "Clutch Roofing Performance" at bounding box center [173, 115] width 76 height 8
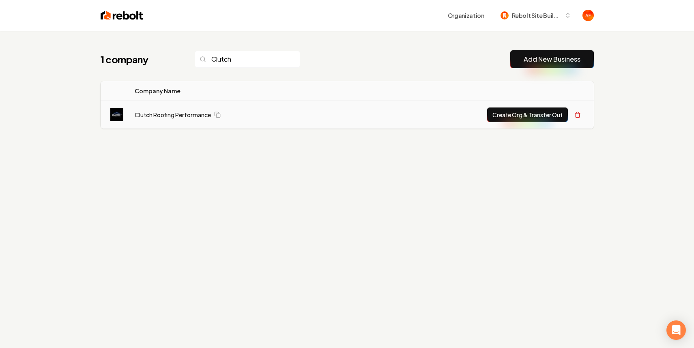
click at [235, 58] on input "Clutch" at bounding box center [247, 59] width 105 height 17
click at [164, 105] on td "Clutch Roofing Performance" at bounding box center [236, 115] width 217 height 28
click at [157, 113] on link "Clutch Roofing Performance" at bounding box center [173, 115] width 76 height 8
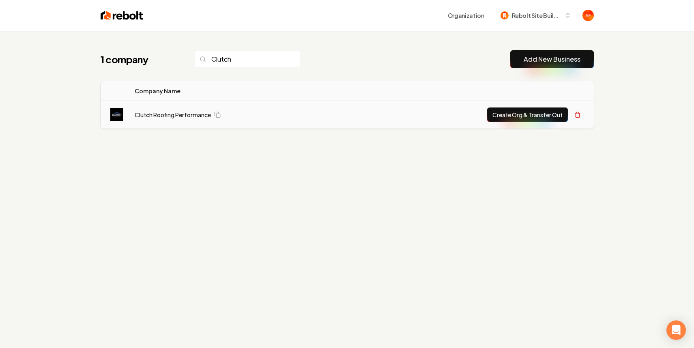
click at [157, 113] on link "Clutch Roofing Performance" at bounding box center [173, 115] width 76 height 8
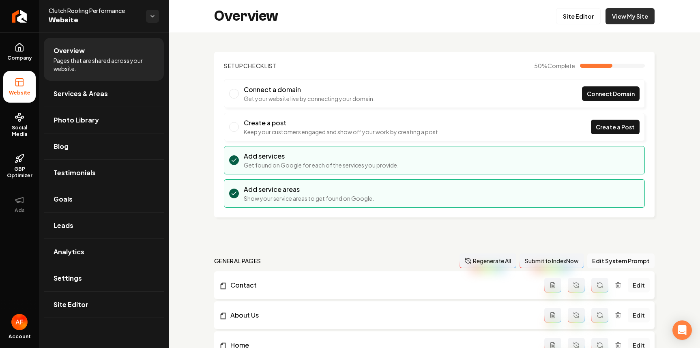
click at [631, 11] on link "View My Site" at bounding box center [630, 16] width 49 height 16
click at [574, 20] on link "Site Editor" at bounding box center [578, 16] width 45 height 16
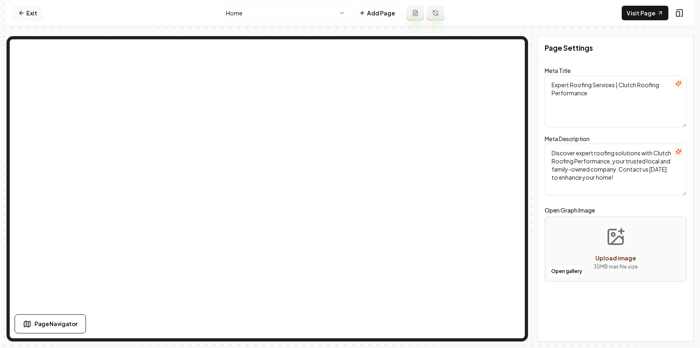
click at [27, 15] on link "Exit" at bounding box center [28, 13] width 30 height 15
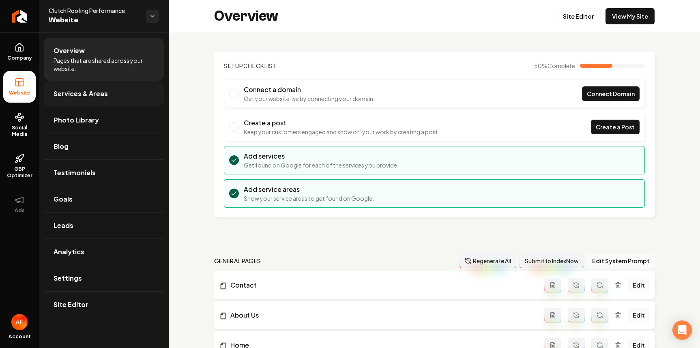
click at [72, 92] on span "Services & Areas" at bounding box center [81, 94] width 54 height 10
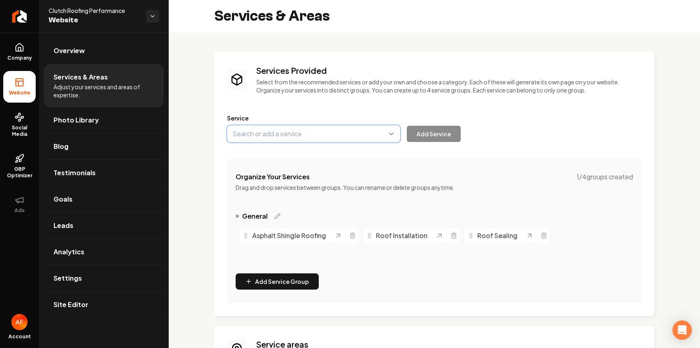
click at [311, 139] on button "Main content area" at bounding box center [313, 133] width 173 height 17
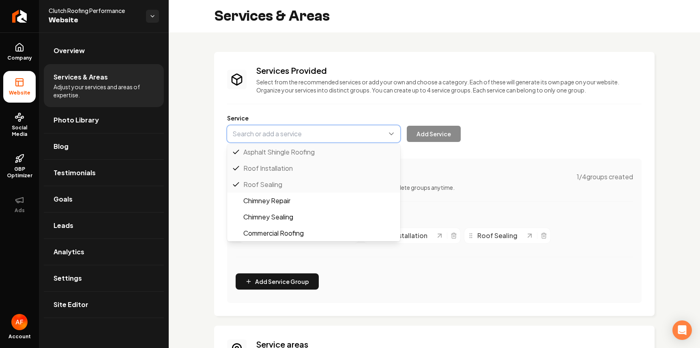
type input "Commercial Roofing"
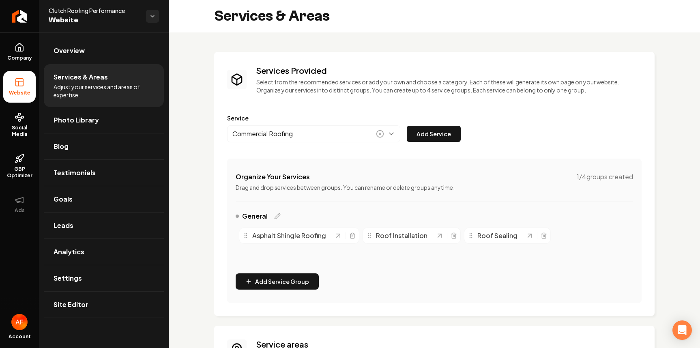
drag, startPoint x: 460, startPoint y: 129, endPoint x: 451, endPoint y: 131, distance: 8.8
click at [460, 129] on button "Add Service" at bounding box center [434, 134] width 54 height 16
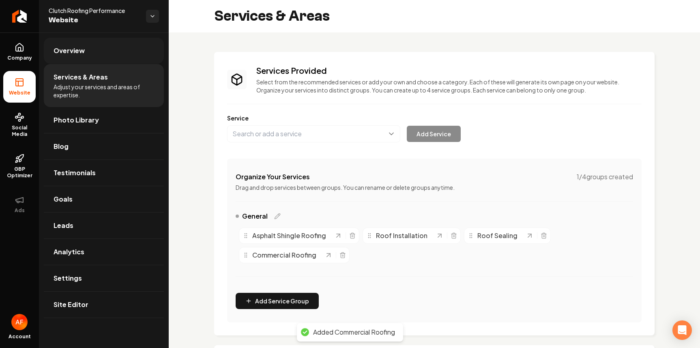
click at [48, 55] on link "Overview" at bounding box center [104, 51] width 120 height 26
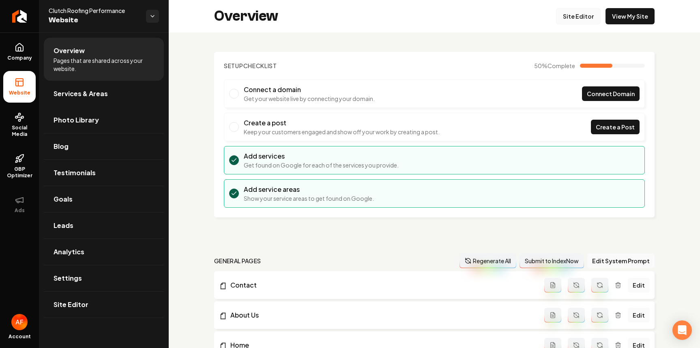
click at [578, 21] on link "Site Editor" at bounding box center [578, 16] width 45 height 16
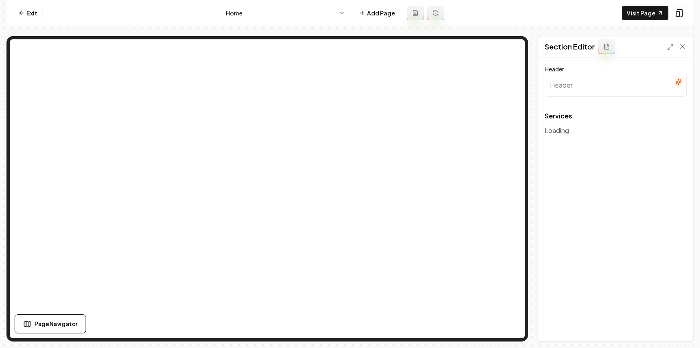
type input "Our Roofing Services"
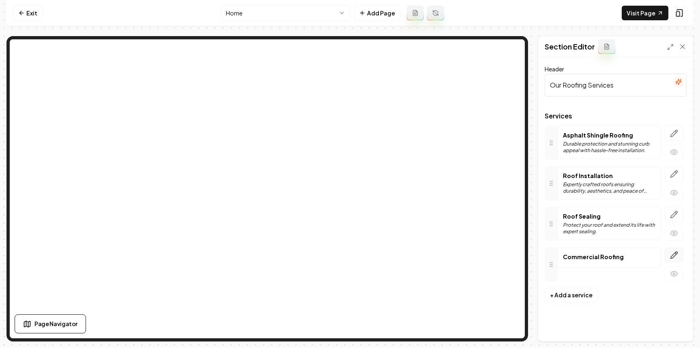
click at [671, 255] on icon "button" at bounding box center [674, 255] width 8 height 8
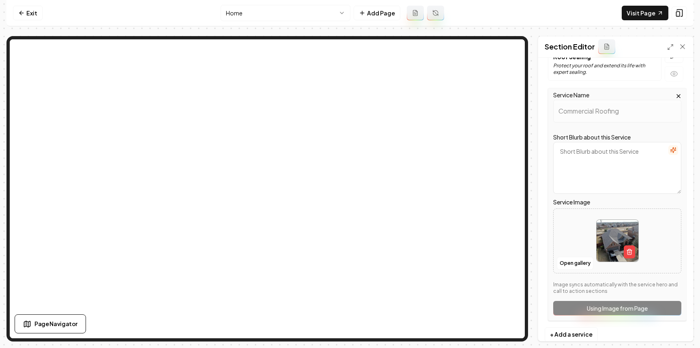
scroll to position [176, 0]
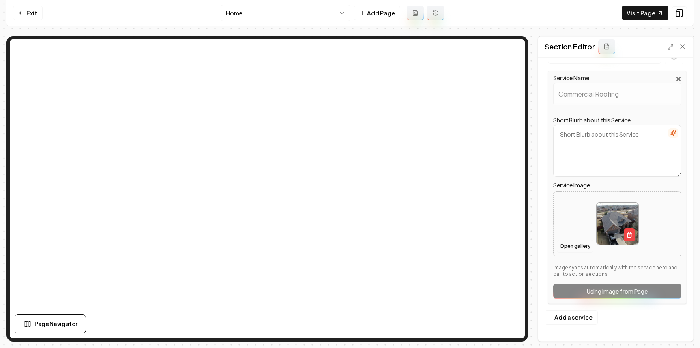
click at [569, 243] on button "Open gallery" at bounding box center [575, 246] width 37 height 13
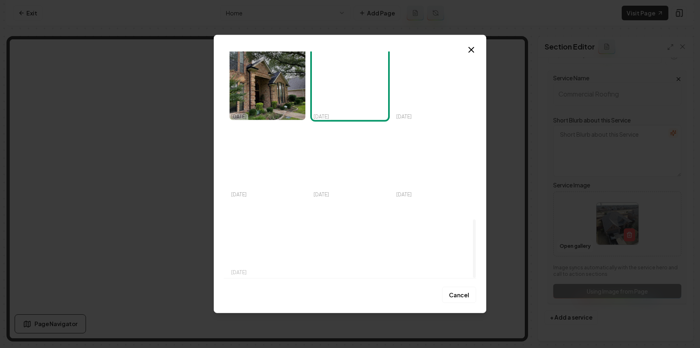
scroll to position [653, 0]
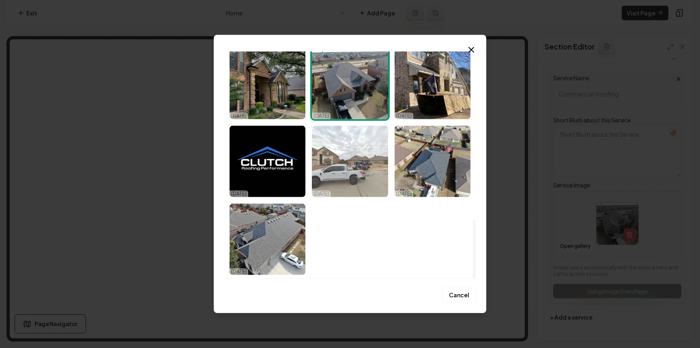
click at [345, 162] on img "Select image image_686fc56e5c7cd75eb88ce650.jpeg" at bounding box center [350, 161] width 76 height 71
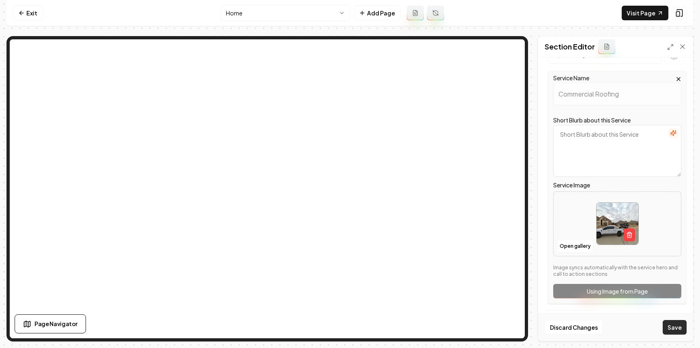
click at [671, 329] on button "Save" at bounding box center [675, 327] width 24 height 15
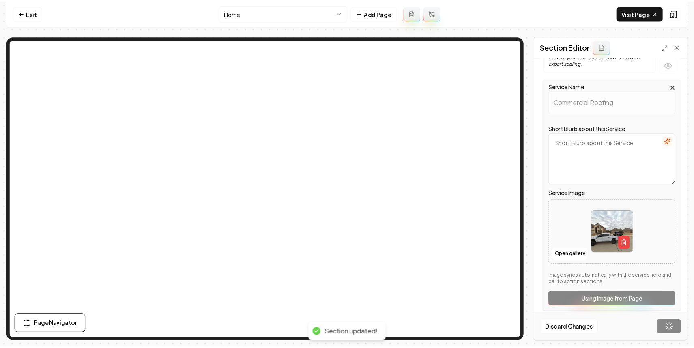
scroll to position [0, 0]
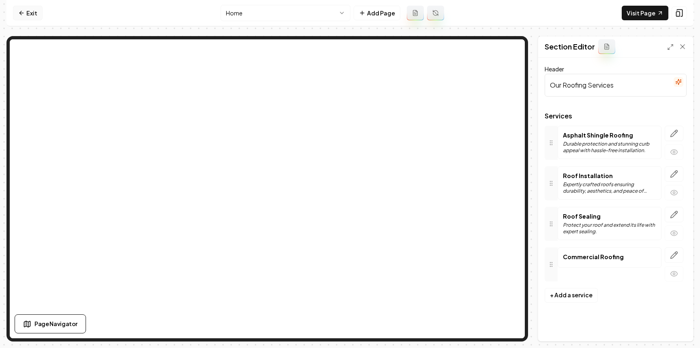
click at [20, 15] on icon at bounding box center [21, 13] width 6 height 6
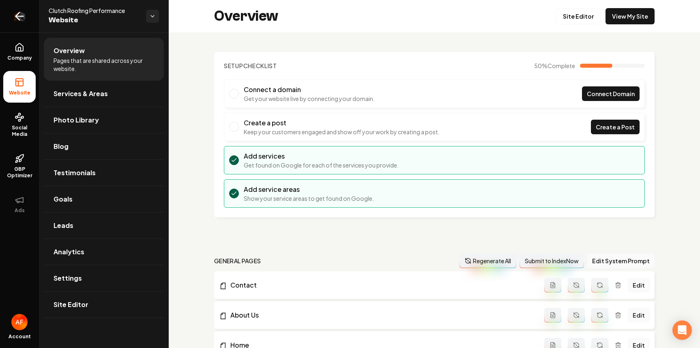
click at [16, 14] on icon "Return to dashboard" at bounding box center [19, 16] width 13 height 13
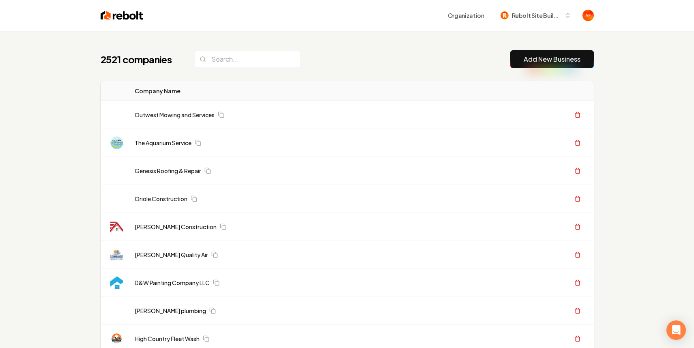
drag, startPoint x: 236, startPoint y: 48, endPoint x: 236, endPoint y: 56, distance: 7.3
click at [236, 56] on input "search" at bounding box center [247, 59] width 105 height 17
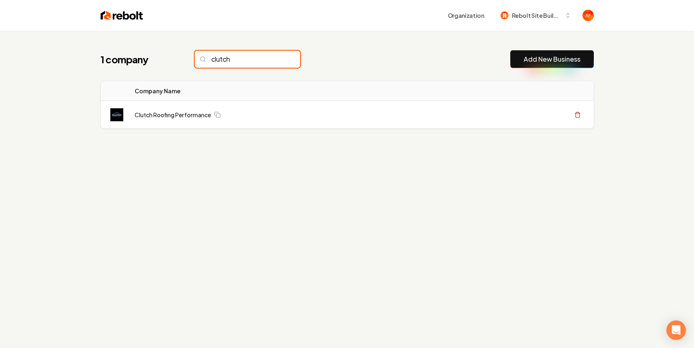
type input "clutch"
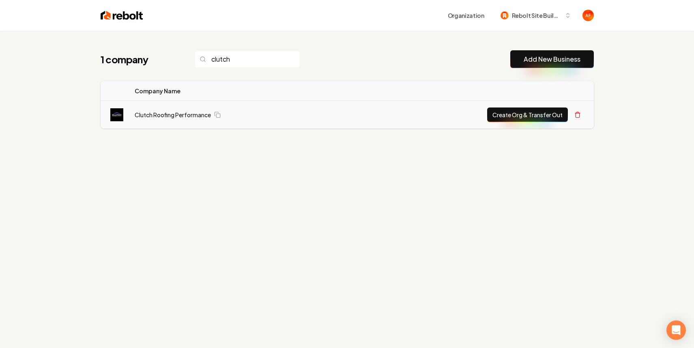
click at [519, 114] on button "Create Org & Transfer Out" at bounding box center [527, 114] width 81 height 15
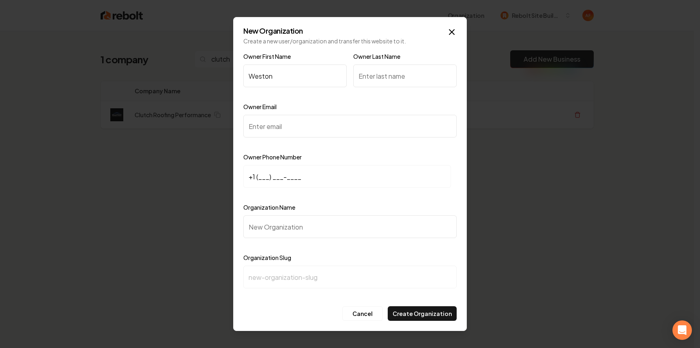
type input "Weston"
click at [260, 127] on input "Owner Email" at bounding box center [349, 126] width 213 height 23
click at [264, 227] on input "Organization Name" at bounding box center [349, 226] width 213 height 23
click at [257, 121] on input "Owner Email" at bounding box center [349, 126] width 213 height 23
click at [262, 222] on input "Organization Name" at bounding box center [349, 226] width 213 height 23
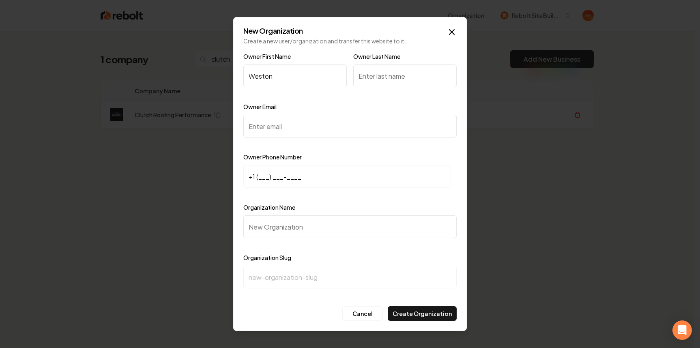
click at [267, 124] on input "Owner Email" at bounding box center [349, 126] width 213 height 23
click at [292, 129] on input "Owner Email" at bounding box center [349, 126] width 213 height 23
click at [290, 128] on input "Owner Email" at bounding box center [349, 126] width 213 height 23
paste input "[EMAIL_ADDRESS][DOMAIN_NAME]"
type input "[EMAIL_ADDRESS][DOMAIN_NAME]"
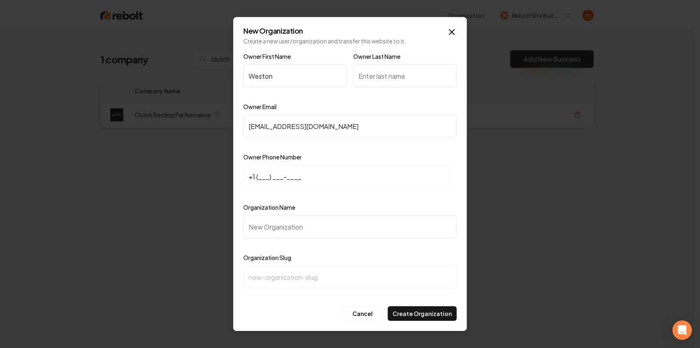
click at [423, 75] on input "Owner Last Name" at bounding box center [404, 75] width 103 height 23
type input "Quick"
drag, startPoint x: 269, startPoint y: 170, endPoint x: 253, endPoint y: 176, distance: 16.6
click at [266, 171] on input "+1 (___) ___-____" at bounding box center [347, 176] width 208 height 23
paste input "214) 949-3966"
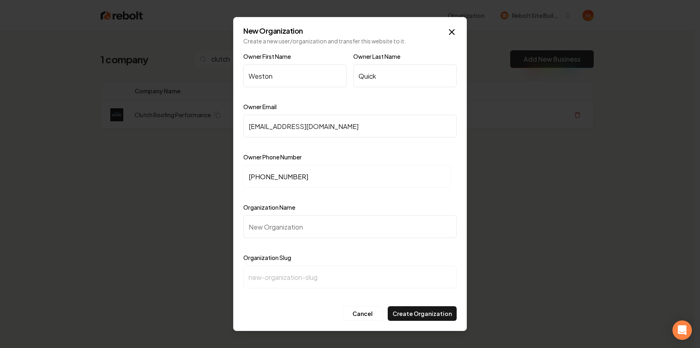
type input "+1 (214) 949-3966"
click at [277, 220] on input "Organization Name" at bounding box center [349, 226] width 213 height 23
paste input "Clutch Roofing Performance, LLC Roofing"
type input "Clutch Roofing Performance, LLC Roofing"
type input "clutch-roofing-performance-llc-roofing"
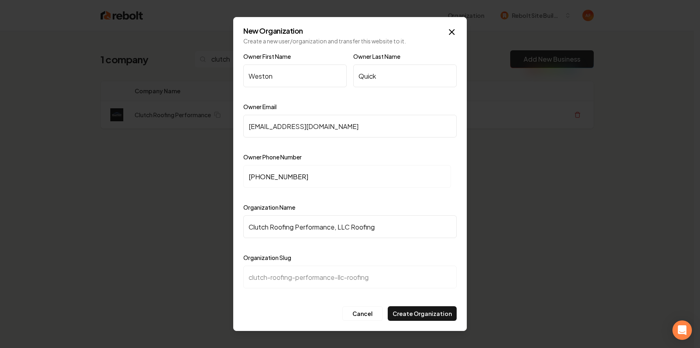
drag, startPoint x: 376, startPoint y: 227, endPoint x: 349, endPoint y: 225, distance: 26.8
click at [349, 225] on input "Clutch Roofing Performance, LLC Roofing" at bounding box center [349, 226] width 213 height 23
type input "Clutch Roofing Performance, LLC"
type input "clutch-roofing-performance-llc"
type input "Clutch Roofing Performance, LLC"
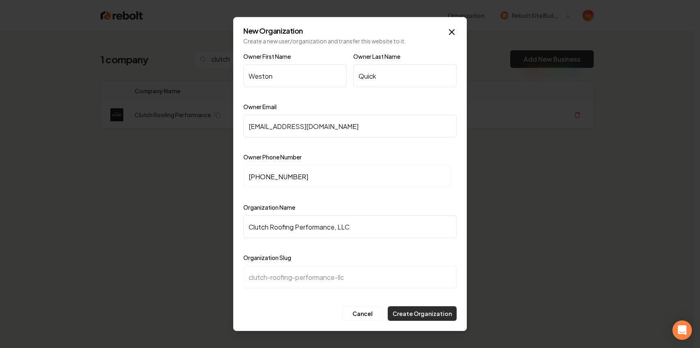
click at [430, 310] on button "Create Organization" at bounding box center [422, 313] width 69 height 15
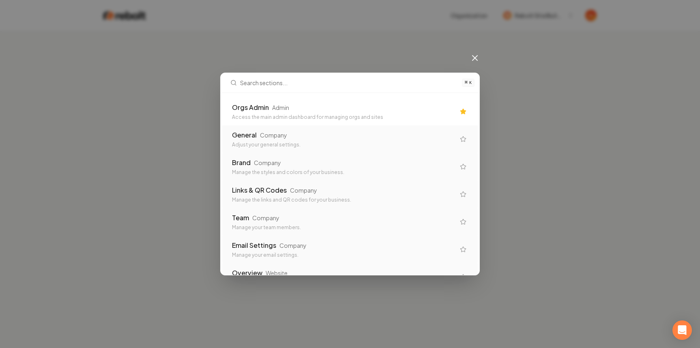
click at [336, 116] on div "Access the main admin dashboard for managing orgs and sites" at bounding box center [343, 117] width 223 height 6
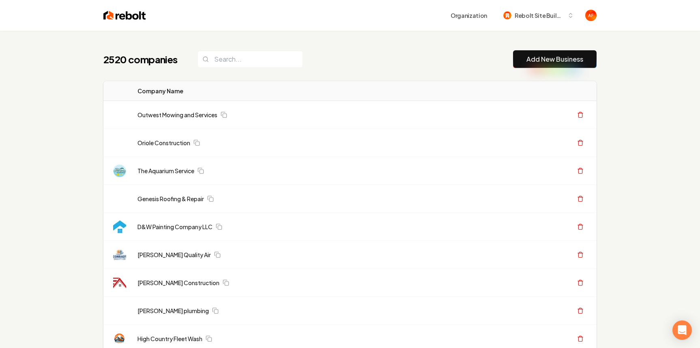
click at [343, 113] on div "Outwest Mowing and Services" at bounding box center [302, 115] width 329 height 8
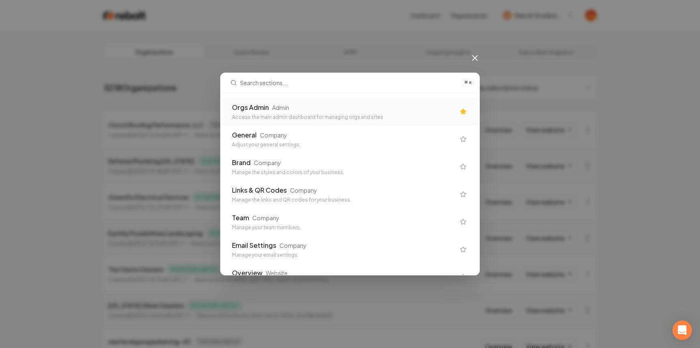
click at [471, 56] on icon at bounding box center [475, 58] width 10 height 10
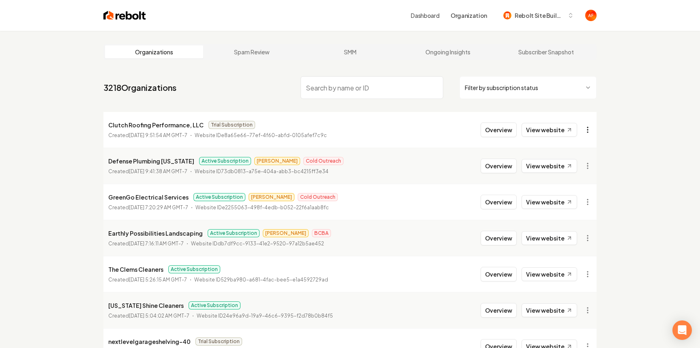
click at [584, 126] on html "Dashboard Organization Rebolt Site Builder Organizations Spam Review SMM Ongoin…" at bounding box center [350, 174] width 700 height 348
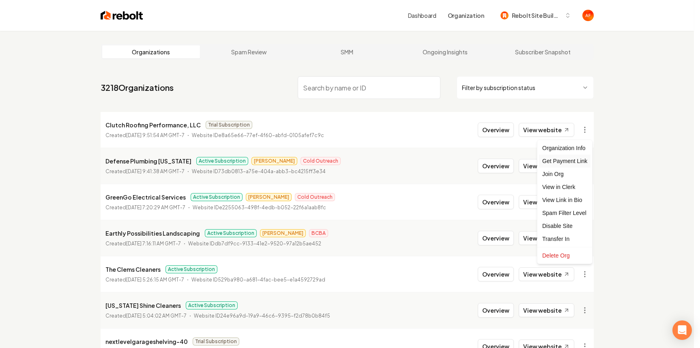
click at [573, 160] on div "Get Payment Link" at bounding box center [565, 161] width 52 height 13
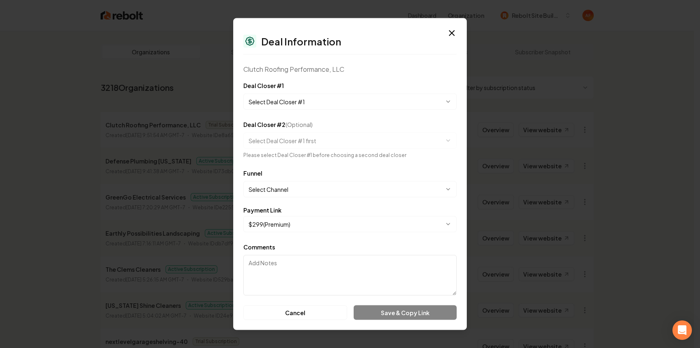
click at [322, 101] on body "Dashboard Organization Rebolt Site Builder Organizations Spam Review SMM Ongoin…" at bounding box center [347, 174] width 694 height 348
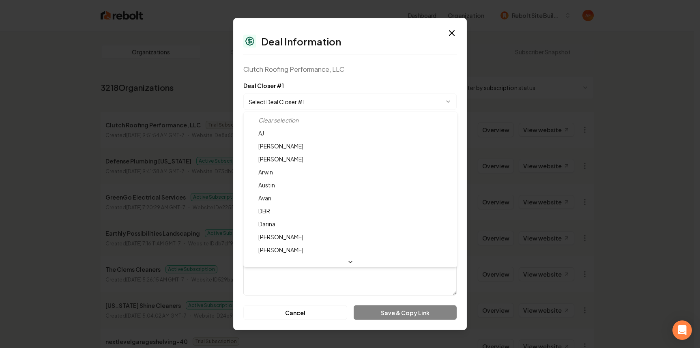
select select "**********"
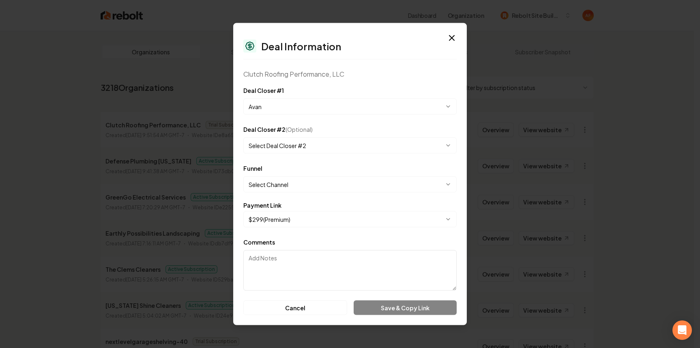
click at [287, 186] on body "Dashboard Organization Rebolt Site Builder Organizations Spam Review SMM Ongoin…" at bounding box center [347, 174] width 694 height 348
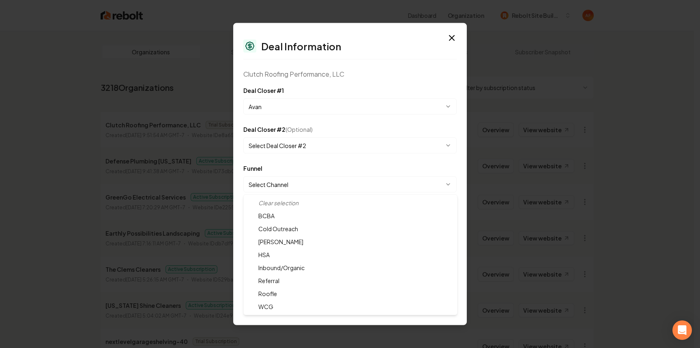
select select "**********"
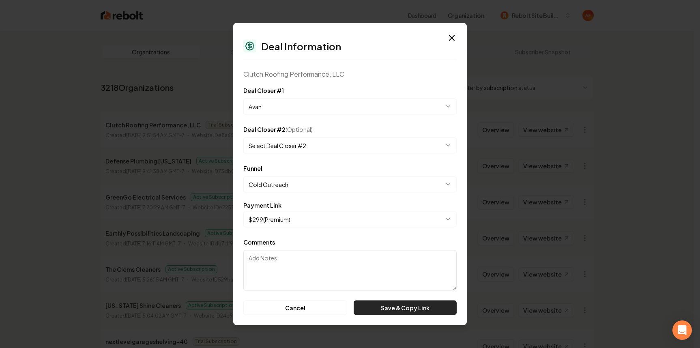
click at [386, 308] on button "Save & Copy Link" at bounding box center [405, 308] width 103 height 15
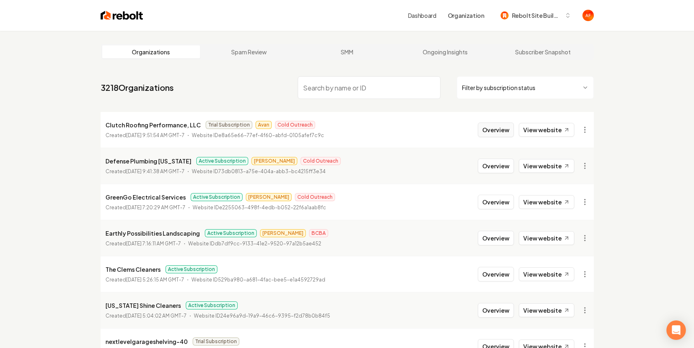
click at [504, 128] on button "Overview" at bounding box center [496, 130] width 36 height 15
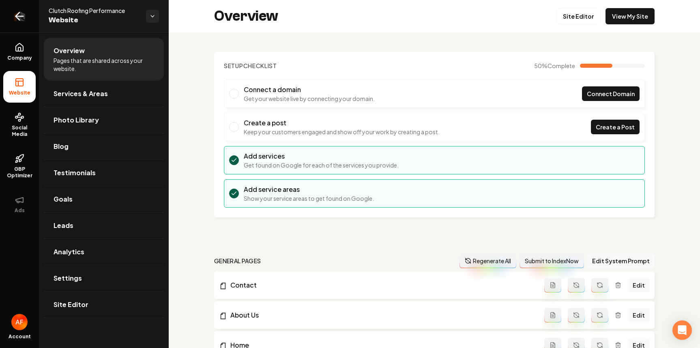
click at [22, 17] on icon "Return to dashboard" at bounding box center [19, 16] width 13 height 13
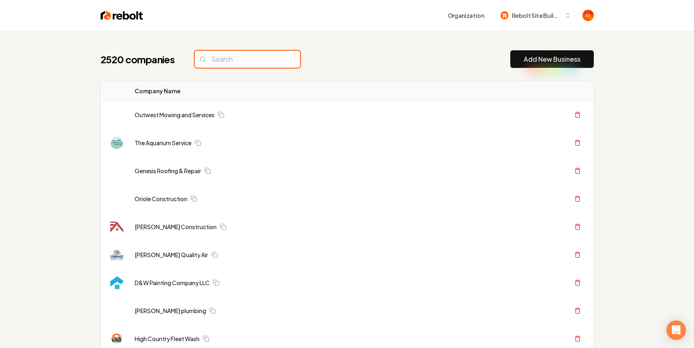
click at [228, 56] on input "search" at bounding box center [247, 59] width 105 height 17
click at [222, 56] on input "search" at bounding box center [247, 59] width 105 height 17
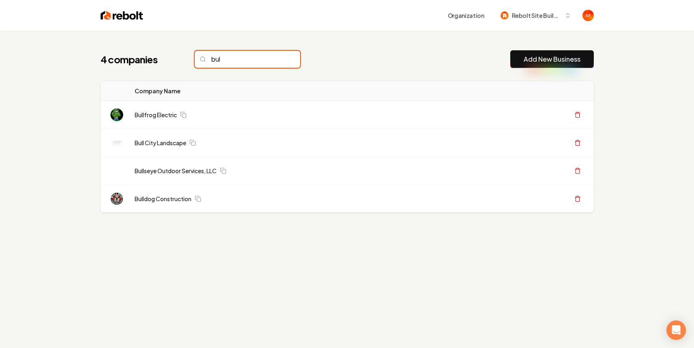
type input "bul"
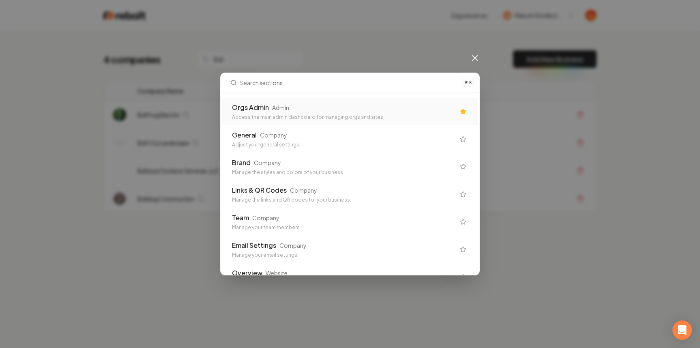
click at [309, 116] on div "Access the main admin dashboard for managing orgs and sites" at bounding box center [343, 117] width 223 height 6
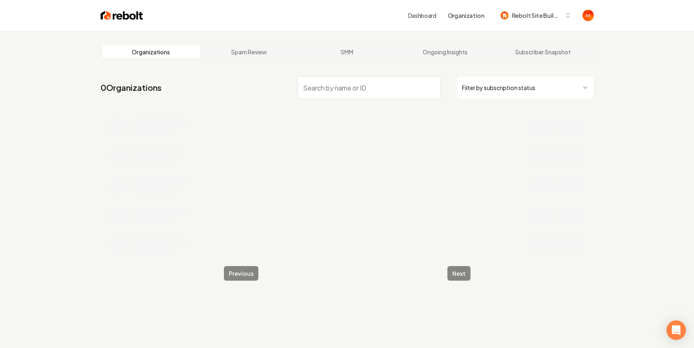
click at [334, 89] on input "search" at bounding box center [369, 87] width 143 height 23
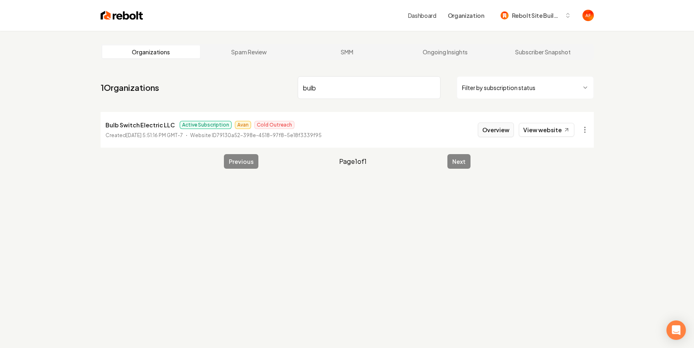
type input "bulb"
click at [502, 127] on button "Overview" at bounding box center [496, 130] width 36 height 15
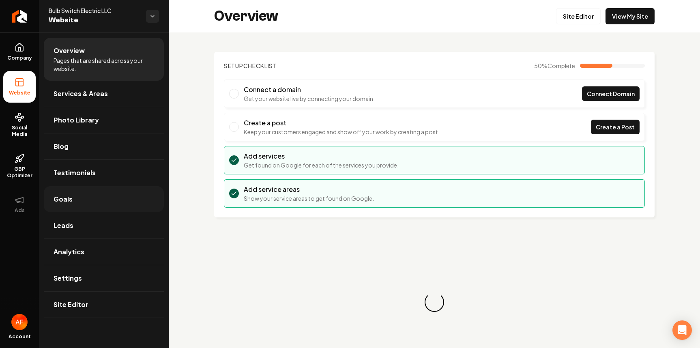
click at [92, 197] on link "Goals" at bounding box center [104, 199] width 120 height 26
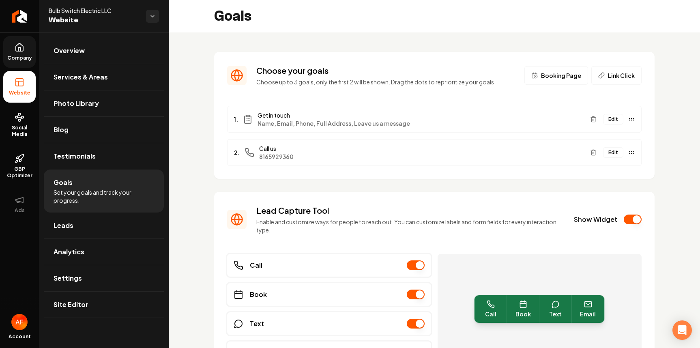
click at [14, 58] on span "Company" at bounding box center [19, 58] width 31 height 6
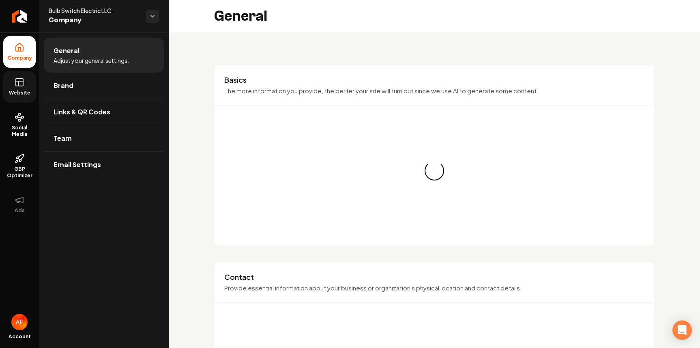
click at [15, 88] on link "Website" at bounding box center [19, 87] width 32 height 32
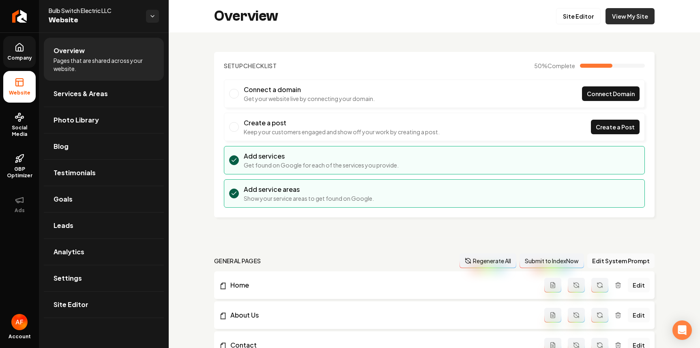
click at [610, 20] on link "View My Site" at bounding box center [630, 16] width 49 height 16
click at [15, 15] on icon "Return to dashboard" at bounding box center [19, 16] width 13 height 13
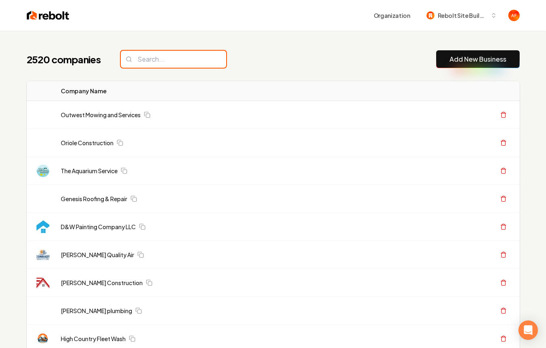
click at [187, 52] on input "search" at bounding box center [173, 59] width 105 height 17
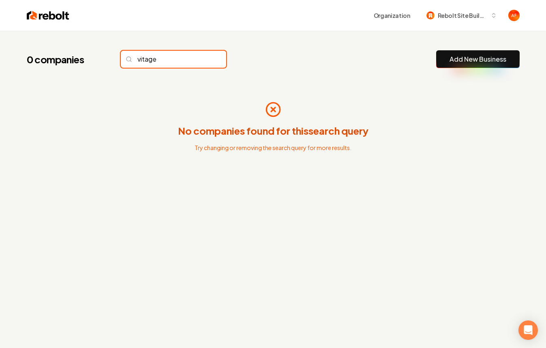
click at [142, 58] on input "vitage" at bounding box center [173, 59] width 105 height 17
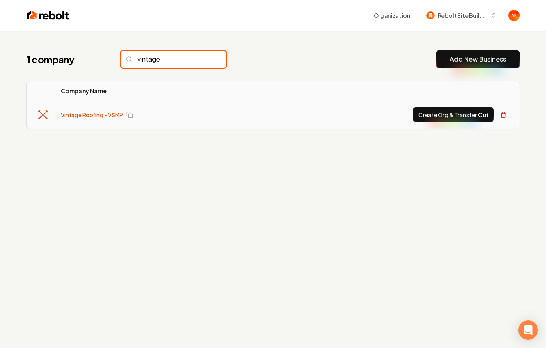
type input "vintage"
click at [99, 114] on link "Vintage Roofing - VSMP" at bounding box center [92, 115] width 62 height 8
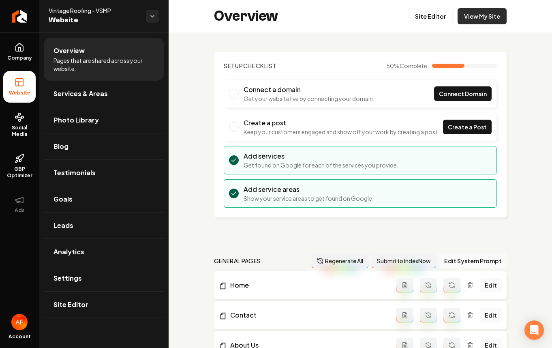
click at [486, 22] on link "View My Site" at bounding box center [482, 16] width 49 height 16
click at [17, 15] on icon "Return to dashboard" at bounding box center [19, 16] width 13 height 13
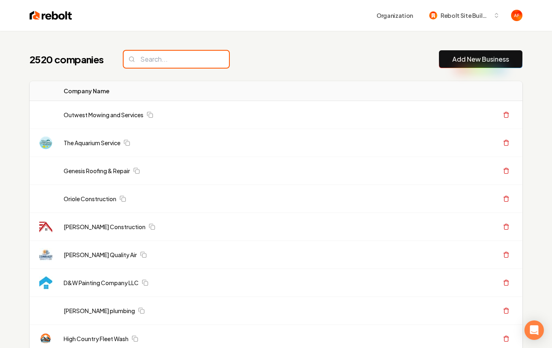
click at [182, 63] on input "search" at bounding box center [176, 59] width 105 height 17
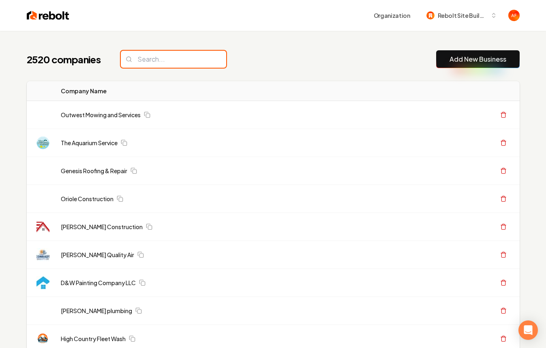
click at [139, 55] on input "search" at bounding box center [173, 59] width 105 height 17
click at [162, 61] on input "search" at bounding box center [173, 59] width 105 height 17
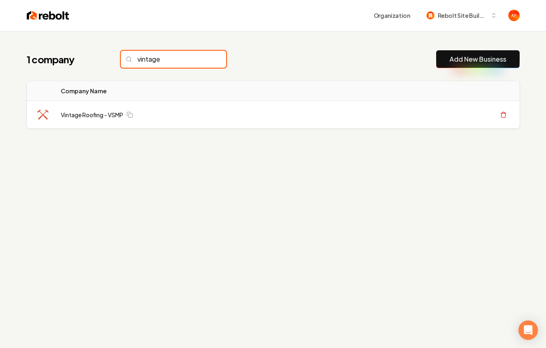
type input "vintage"
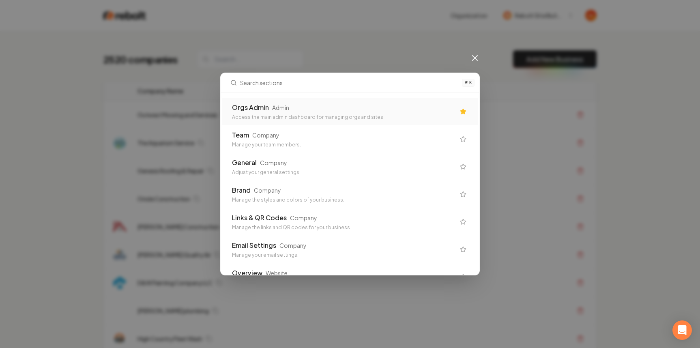
click at [270, 112] on div "Orgs Admin Admin Access the main admin dashboard for managing orgs and sites" at bounding box center [343, 112] width 223 height 18
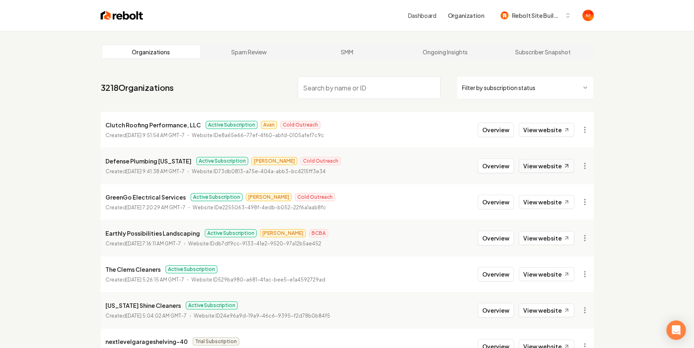
click at [541, 167] on link "View website" at bounding box center [547, 166] width 56 height 14
click at [502, 125] on button "Overview" at bounding box center [496, 130] width 36 height 15
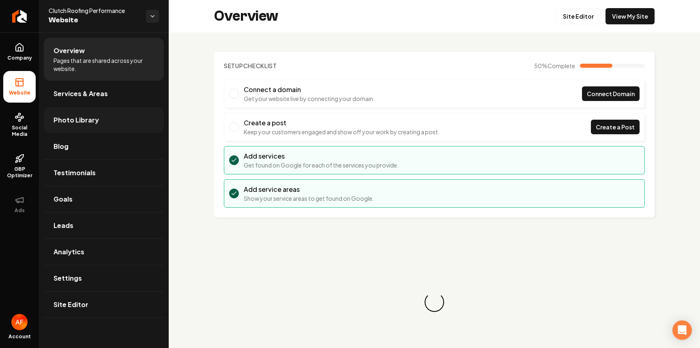
click at [81, 115] on span "Photo Library" at bounding box center [76, 120] width 45 height 10
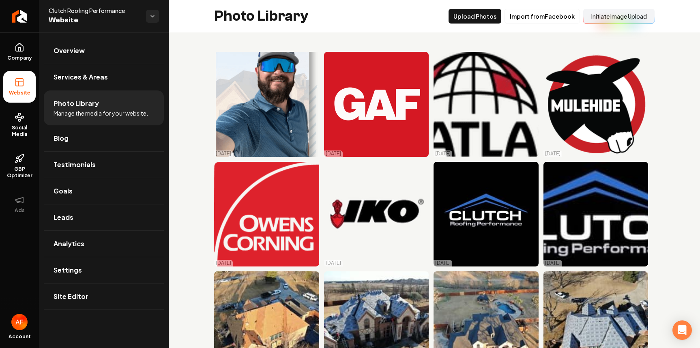
click at [620, 17] on button "Initiate Image Upload" at bounding box center [618, 16] width 71 height 15
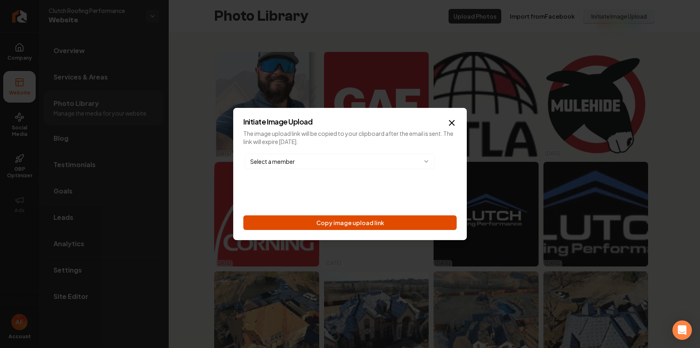
click at [380, 221] on button "Copy image upload link" at bounding box center [349, 222] width 213 height 15
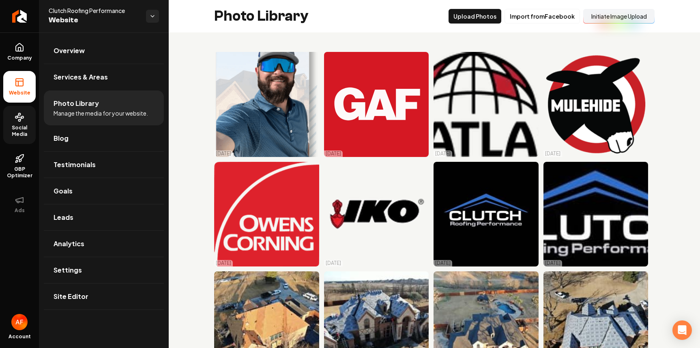
click at [22, 115] on icon at bounding box center [20, 117] width 10 height 10
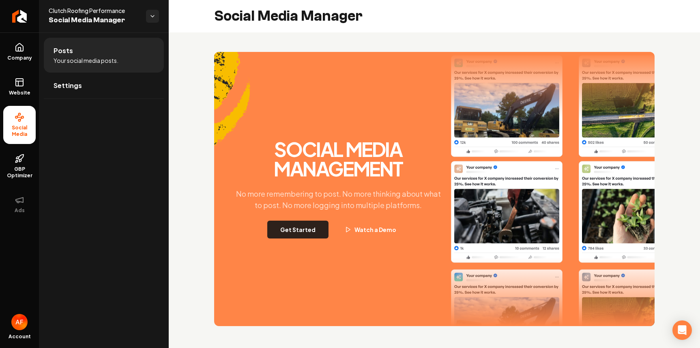
click at [295, 227] on button "Get Started" at bounding box center [297, 230] width 61 height 18
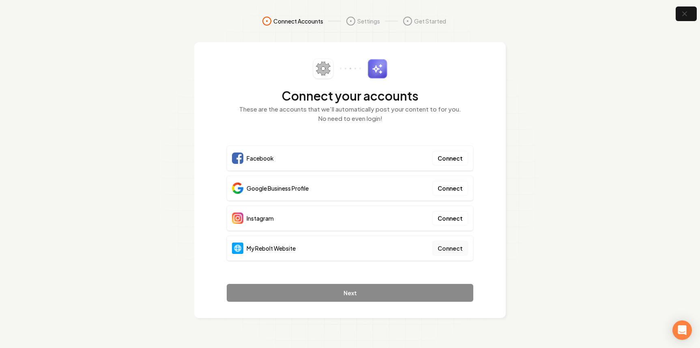
click at [459, 244] on button "Connect" at bounding box center [450, 248] width 36 height 15
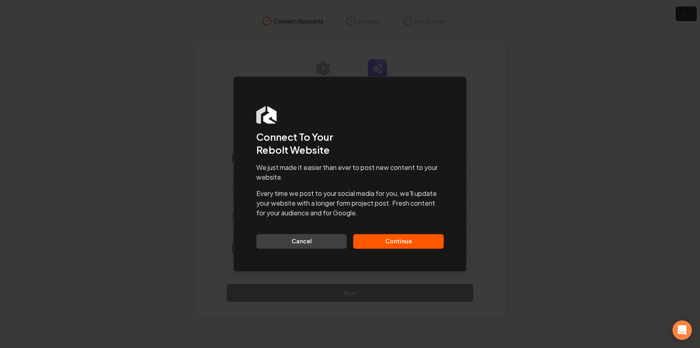
click at [408, 240] on button "Continue" at bounding box center [398, 241] width 90 height 15
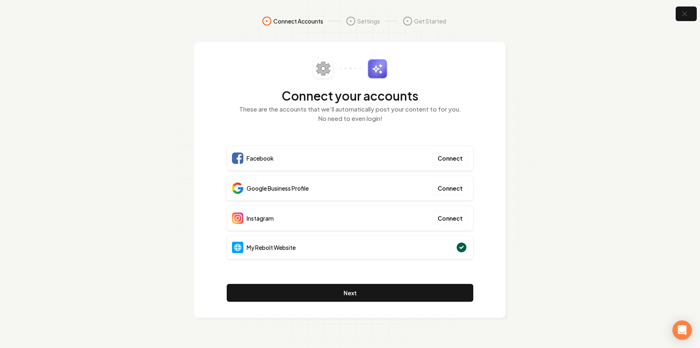
click at [688, 24] on section "Connect Accounts Settings Get Started Connect your accounts These are the accou…" at bounding box center [350, 174] width 700 height 348
click at [687, 11] on icon "button" at bounding box center [684, 13] width 5 height 5
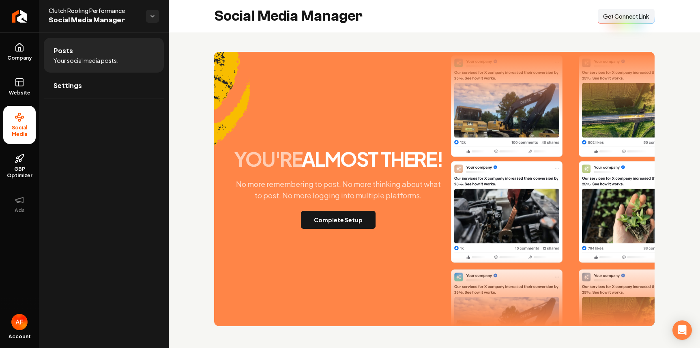
click at [619, 15] on span "Get Connect Link" at bounding box center [626, 16] width 46 height 8
click at [5, 91] on link "Website" at bounding box center [19, 87] width 32 height 32
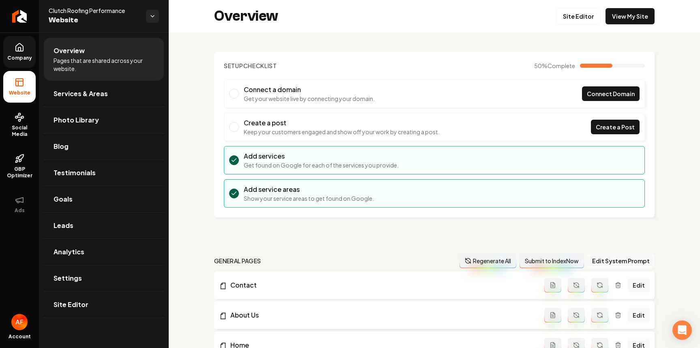
click at [9, 47] on link "Company" at bounding box center [19, 52] width 32 height 32
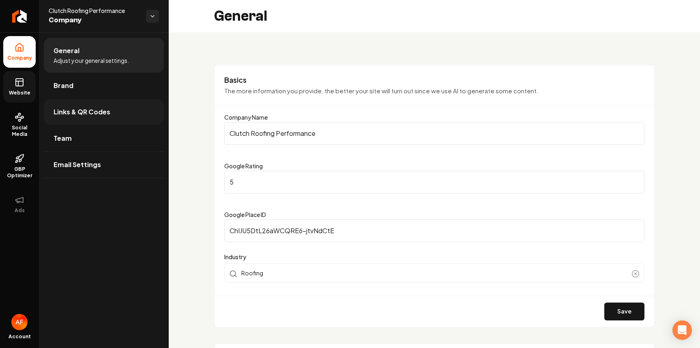
click at [76, 115] on span "Links & QR Codes" at bounding box center [82, 112] width 57 height 10
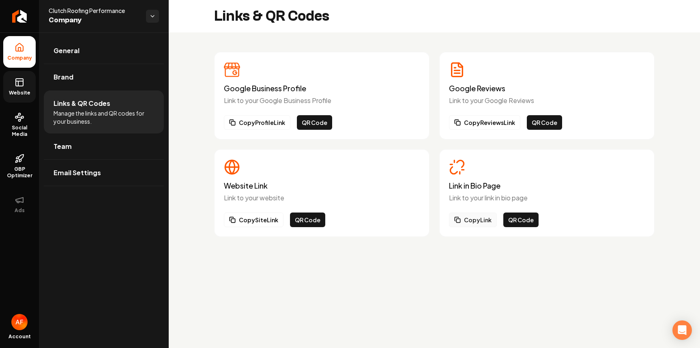
click at [470, 218] on button "Copy Link" at bounding box center [473, 220] width 48 height 15
click at [22, 99] on link "Website" at bounding box center [19, 87] width 32 height 32
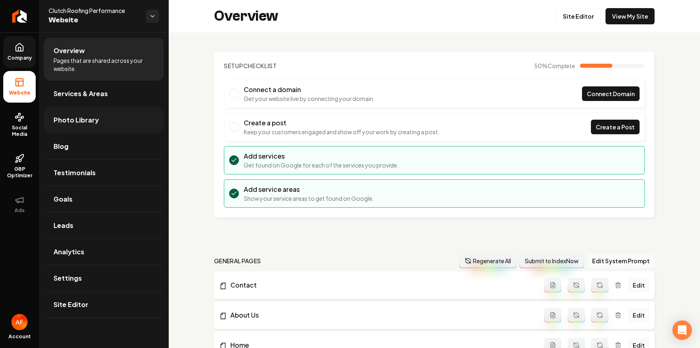
click at [95, 125] on link "Photo Library" at bounding box center [104, 120] width 120 height 26
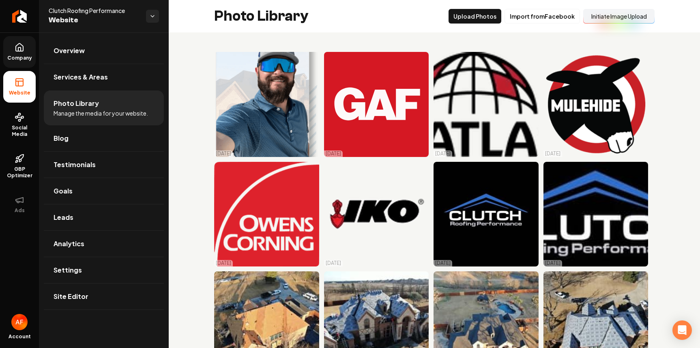
click at [604, 16] on button "Initiate Image Upload" at bounding box center [618, 16] width 71 height 15
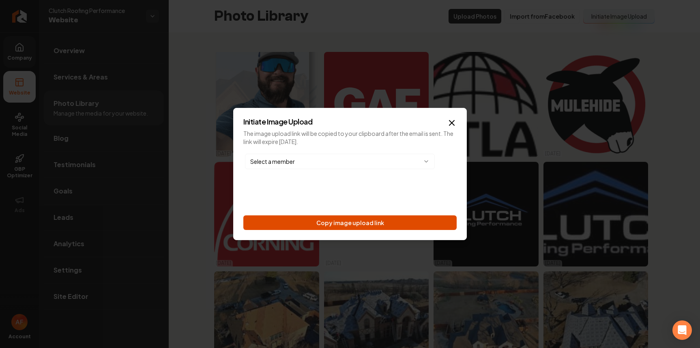
click at [383, 216] on button "Copy image upload link" at bounding box center [349, 222] width 213 height 15
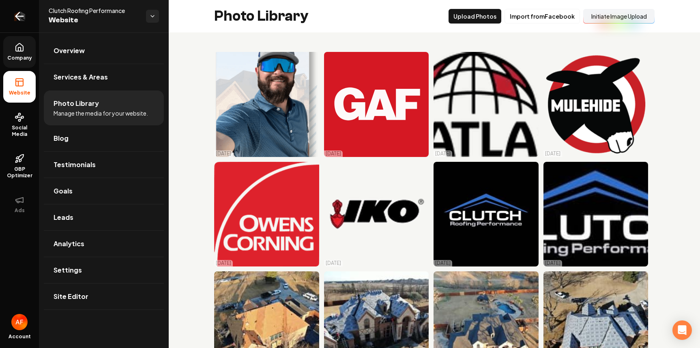
click at [9, 11] on link "Return to dashboard" at bounding box center [19, 16] width 39 height 32
